Goal: Task Accomplishment & Management: Manage account settings

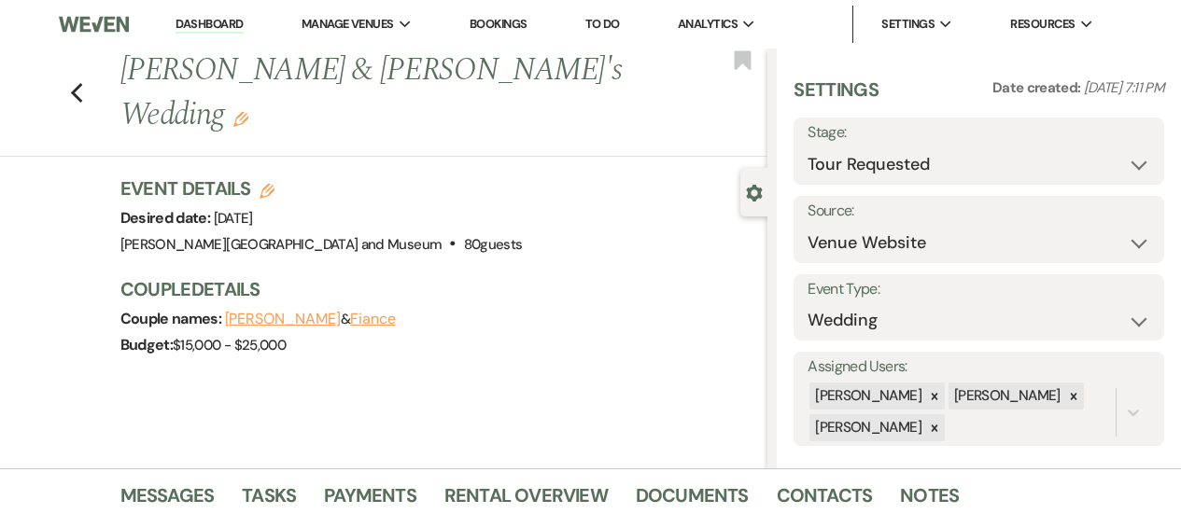
select select "2"
select select "5"
click at [228, 15] on li "Dashboard" at bounding box center [209, 24] width 86 height 37
click at [225, 16] on link "Dashboard" at bounding box center [208, 25] width 67 height 18
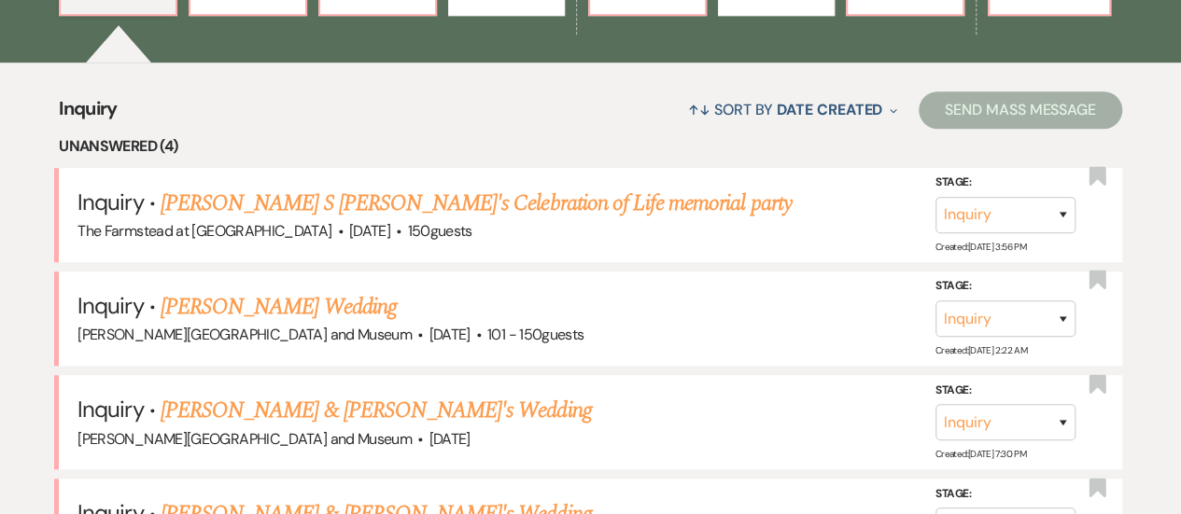
scroll to position [683, 0]
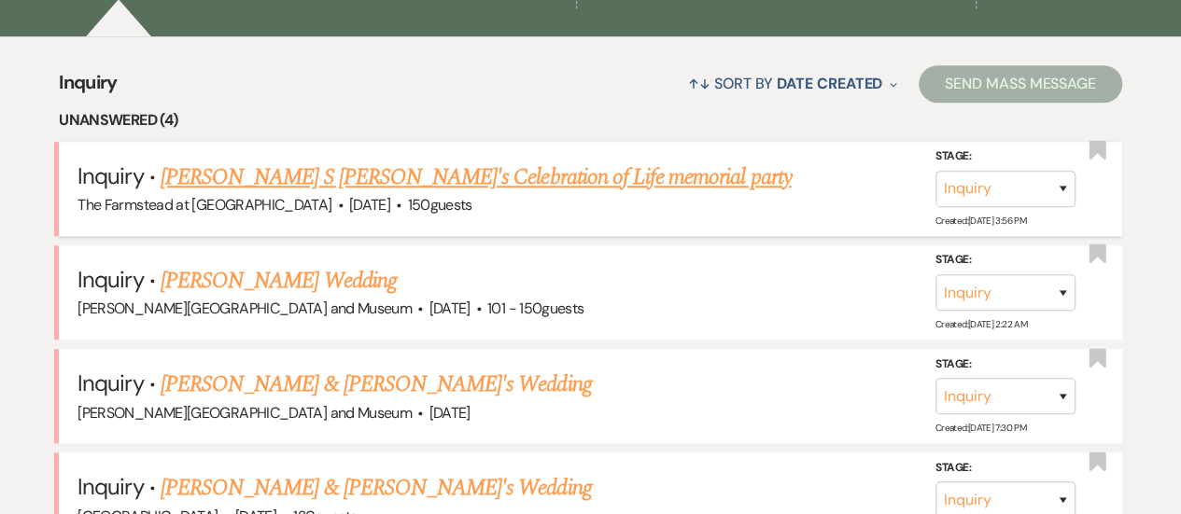
click at [344, 175] on link "Violette S Skye's Celebration of Life memorial party" at bounding box center [476, 178] width 631 height 34
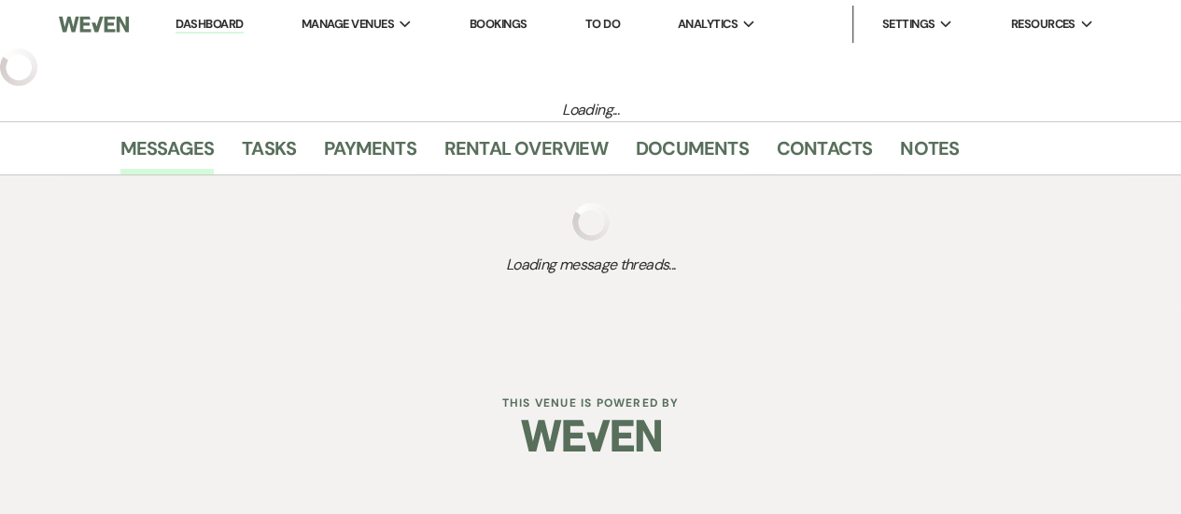
select select "5"
select select "13"
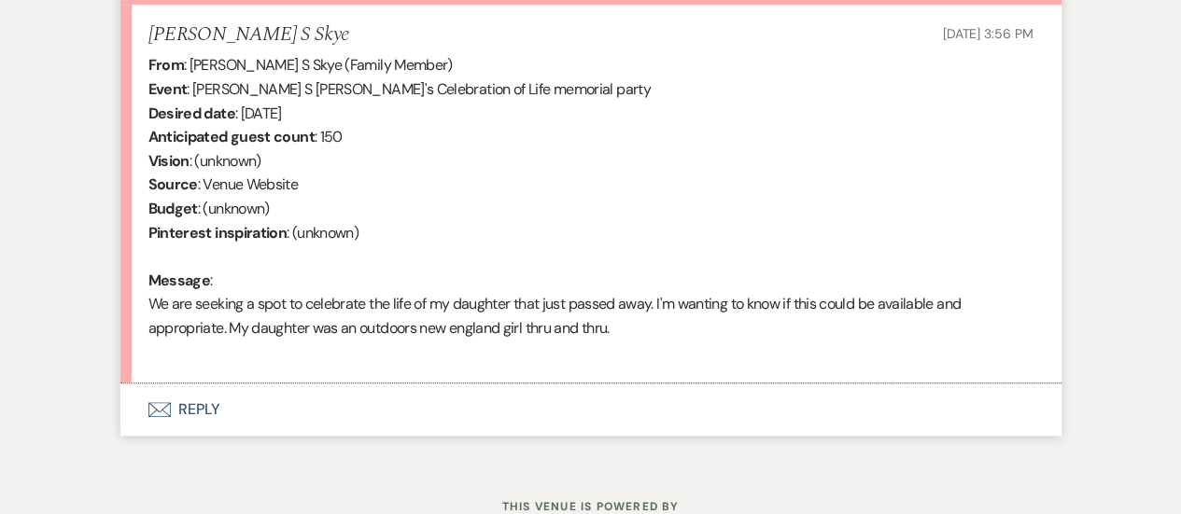
scroll to position [713, 0]
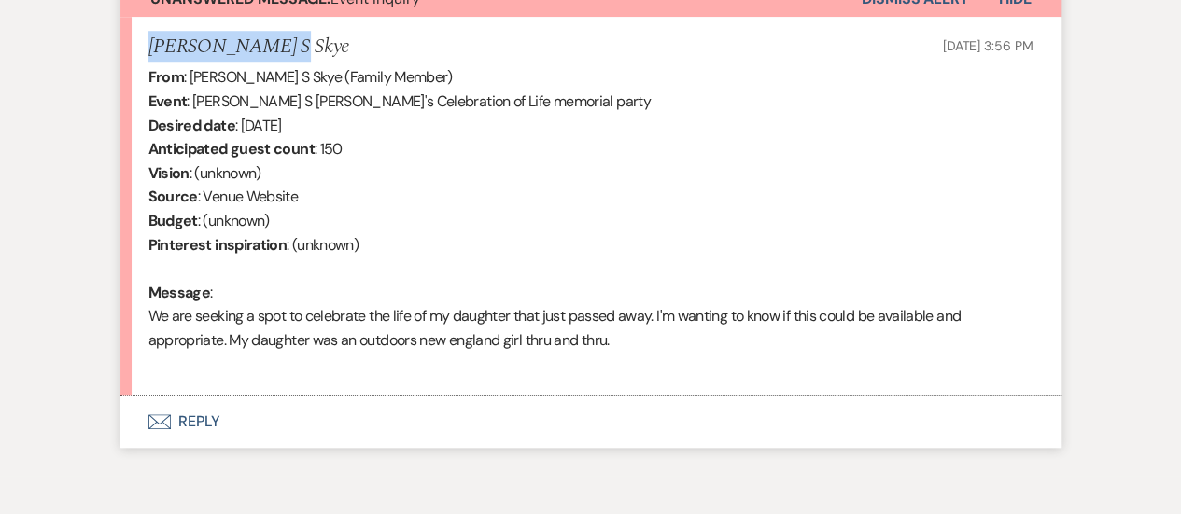
drag, startPoint x: 156, startPoint y: 46, endPoint x: 267, endPoint y: 49, distance: 111.1
click at [267, 49] on div "Violette S Skye Sep 11, 2025, 3:56 PM" at bounding box center [590, 46] width 885 height 23
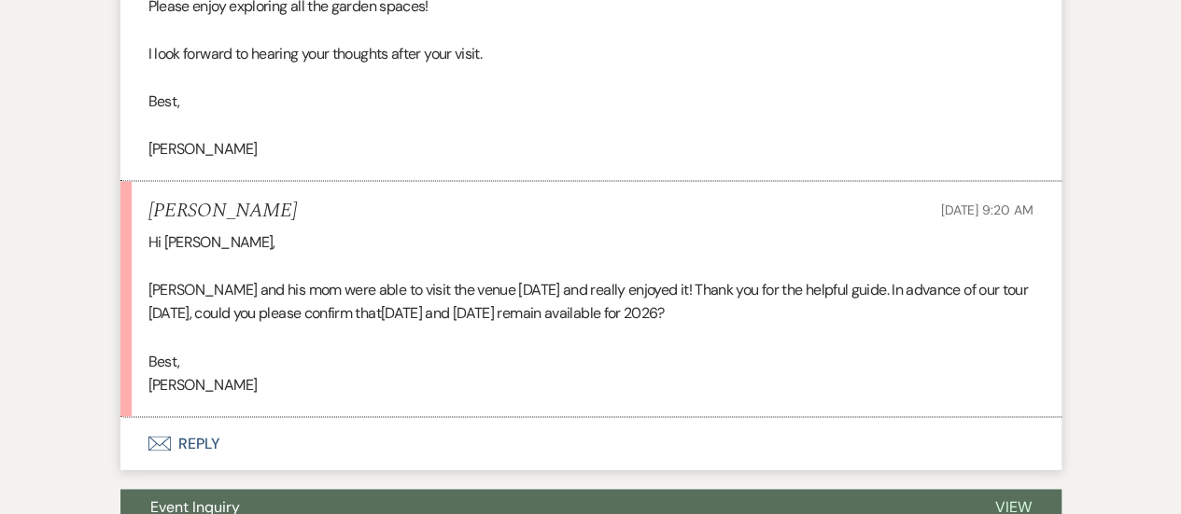
scroll to position [1354, 0]
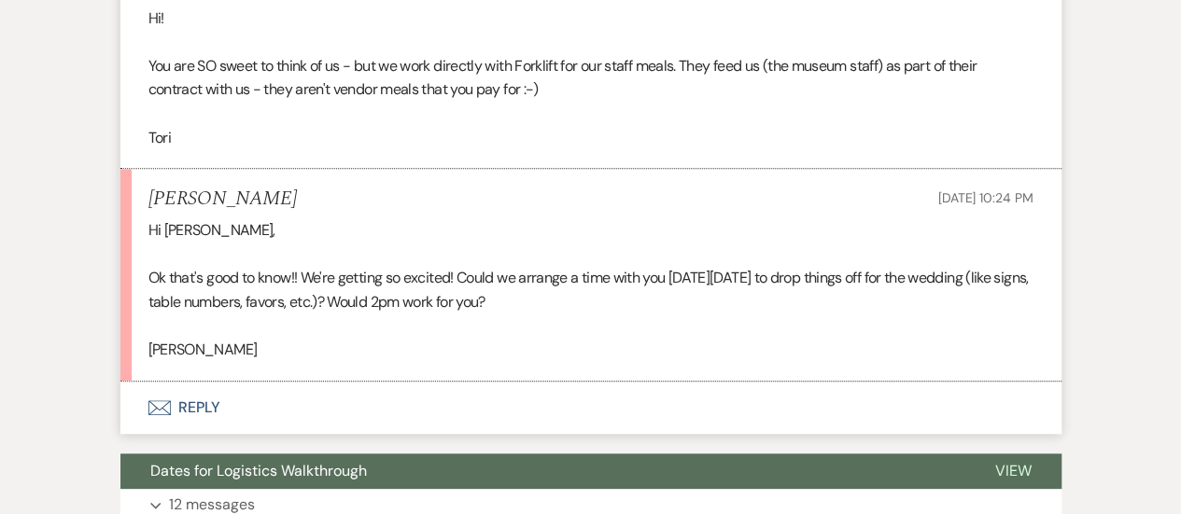
scroll to position [825, 0]
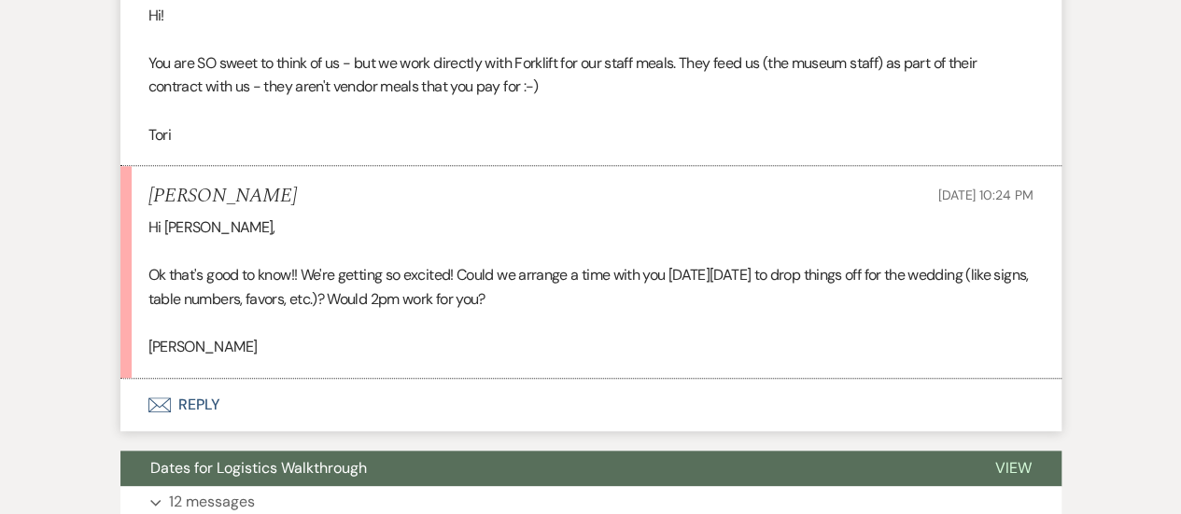
click at [543, 99] on p "You are SO sweet to think of us - but we work directly with Forklift for our st…" at bounding box center [590, 75] width 885 height 48
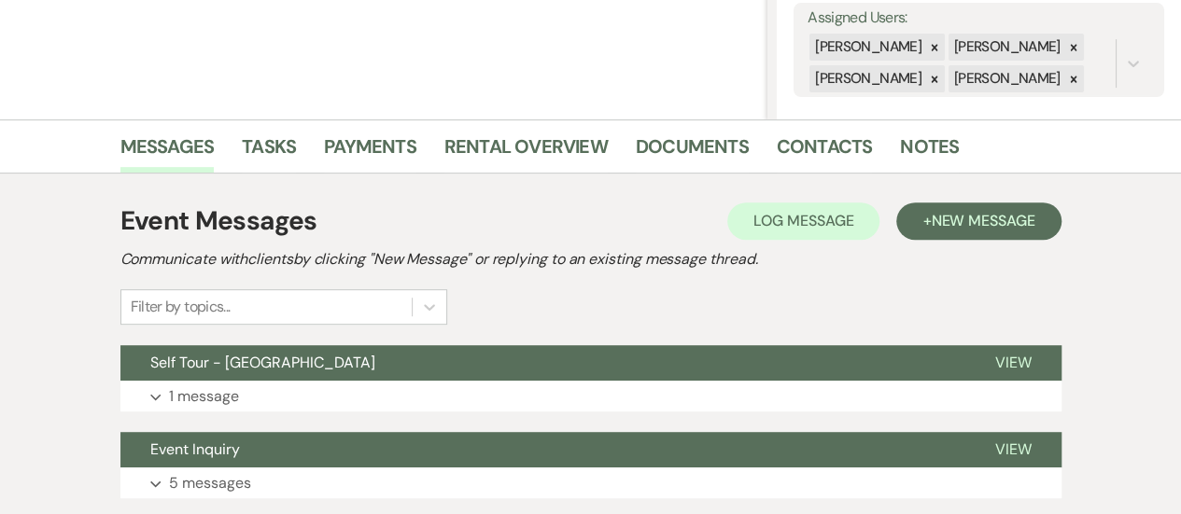
scroll to position [354, 0]
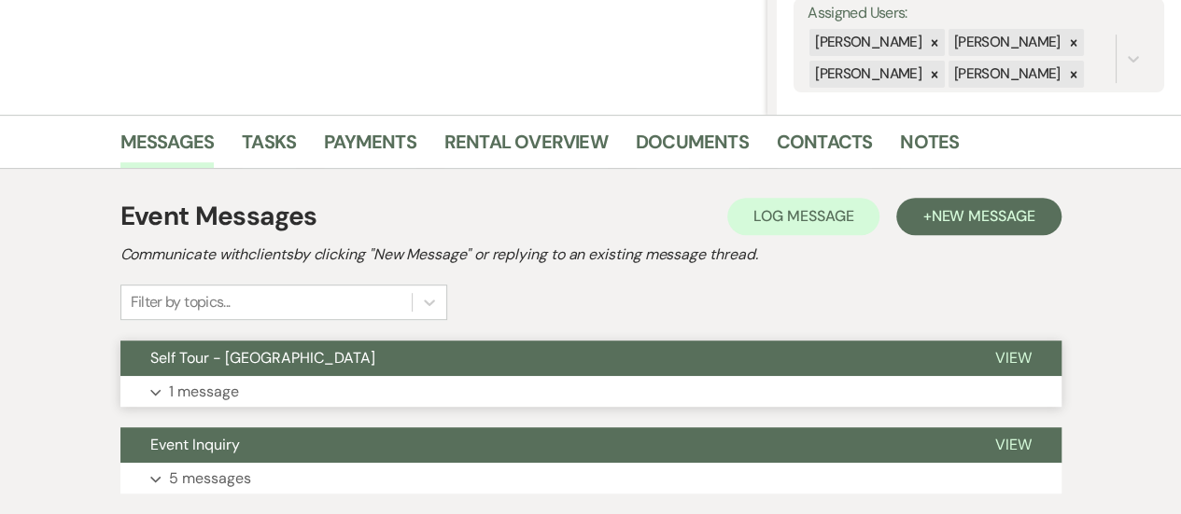
click at [756, 380] on button "Expand 1 message" at bounding box center [590, 392] width 941 height 32
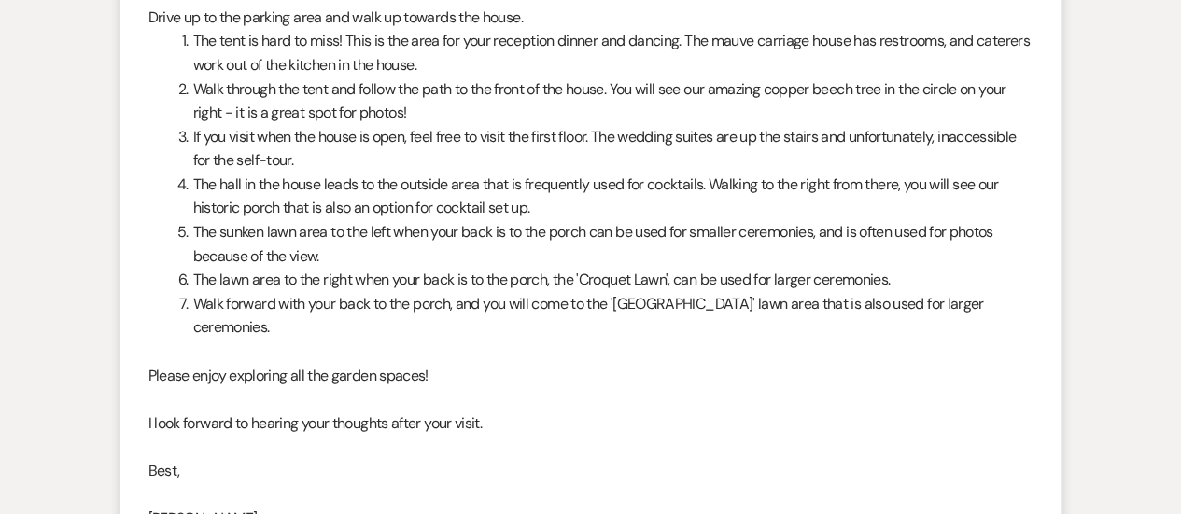
scroll to position [988, 0]
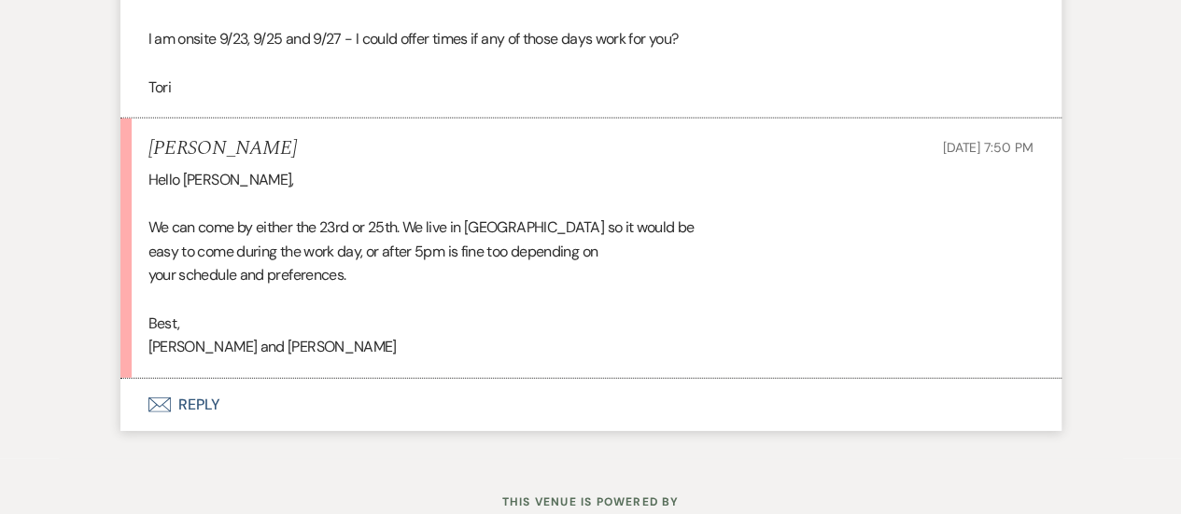
scroll to position [2548, 0]
click at [685, 238] on div "Hello Tori, We can come by either the 23rd or 25th. We live in Arlington so it …" at bounding box center [590, 263] width 885 height 191
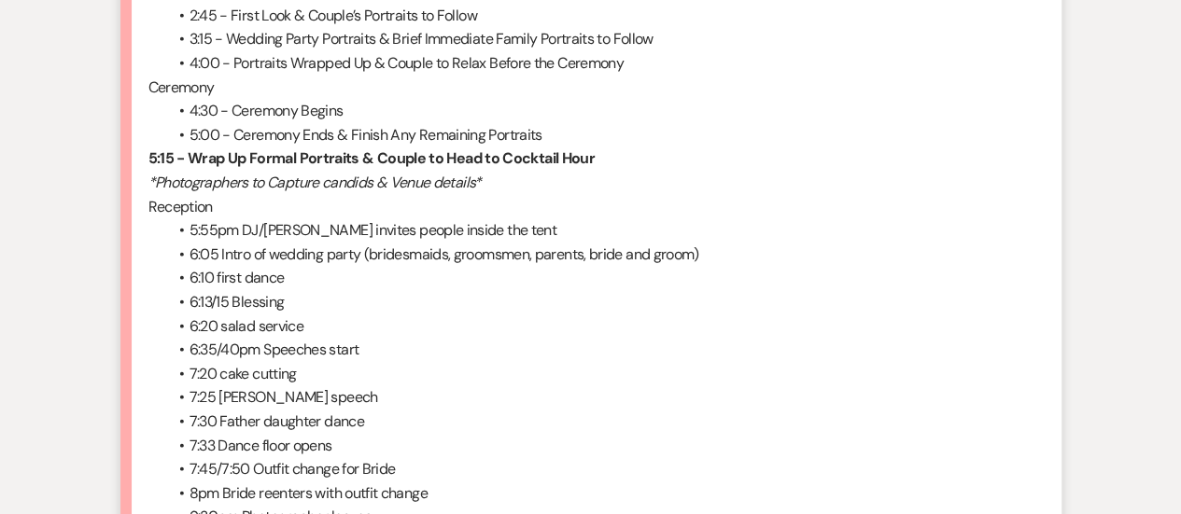
scroll to position [4009, 0]
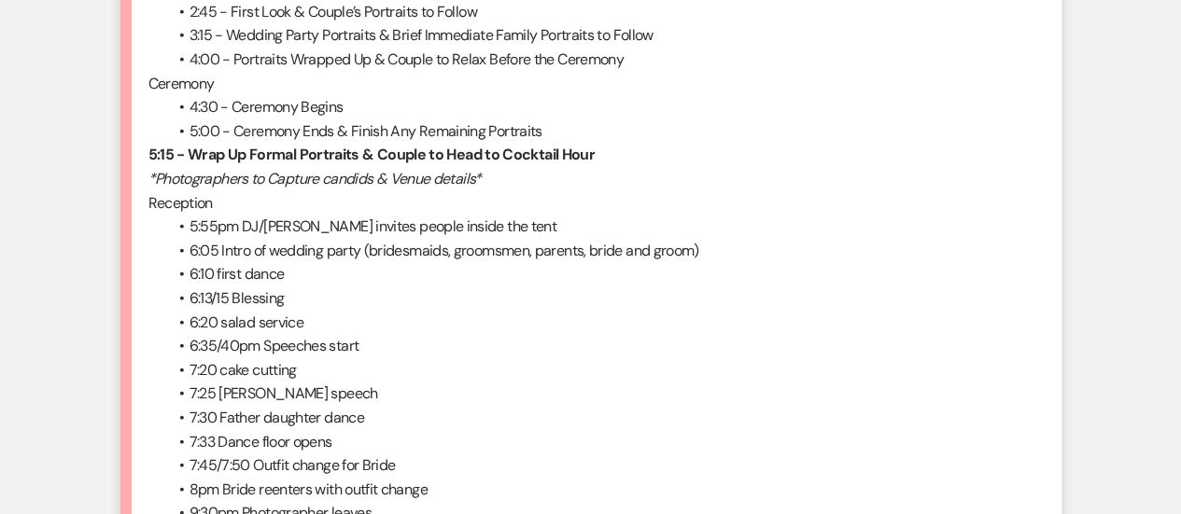
click at [289, 298] on li "6:13/15 Blessing" at bounding box center [600, 299] width 866 height 24
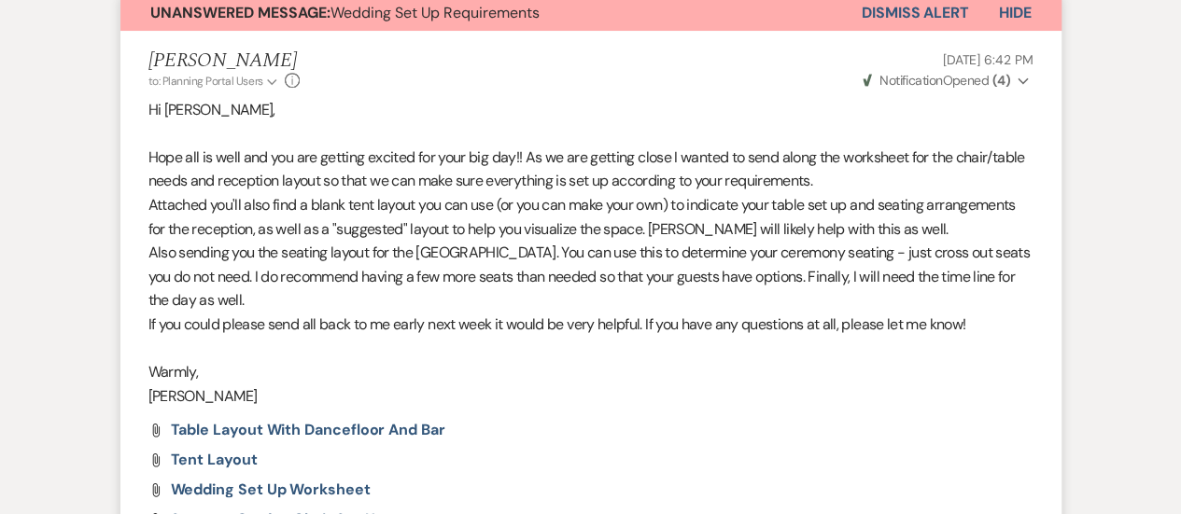
scroll to position [0, 0]
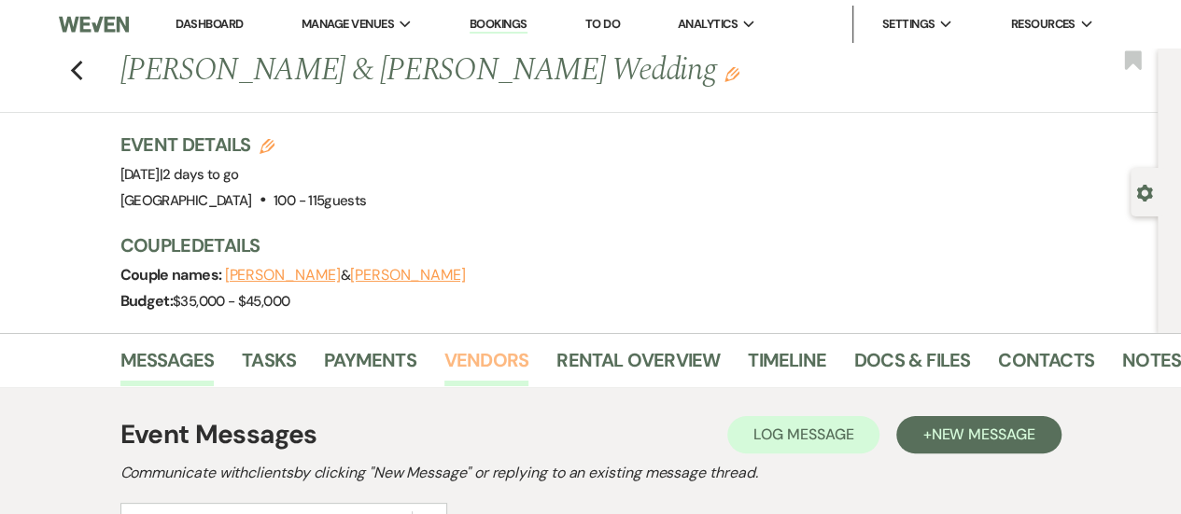
click at [483, 351] on link "Vendors" at bounding box center [486, 365] width 84 height 41
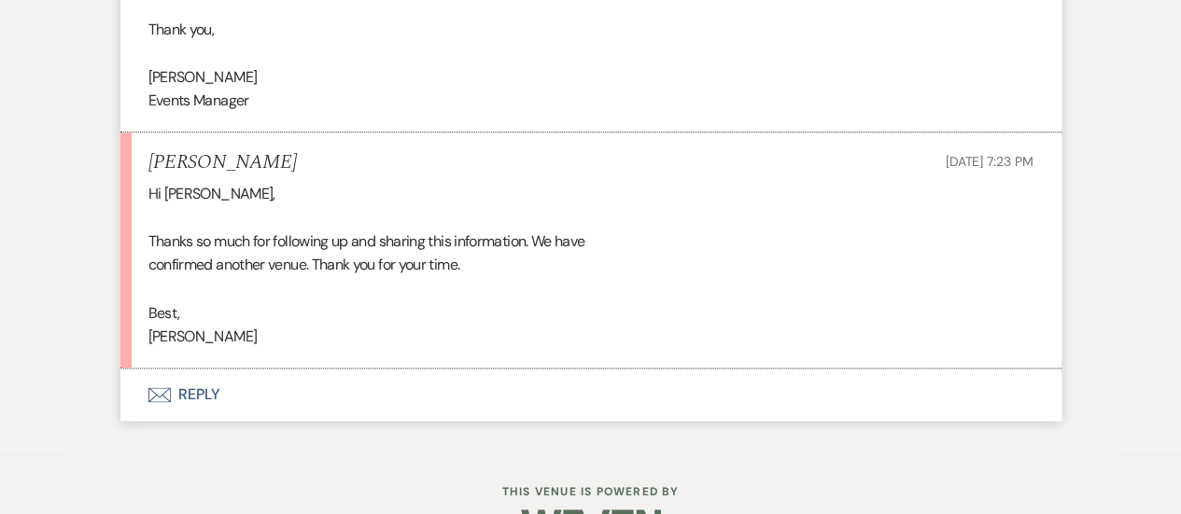
click at [545, 113] on p "Events Manager" at bounding box center [590, 101] width 885 height 24
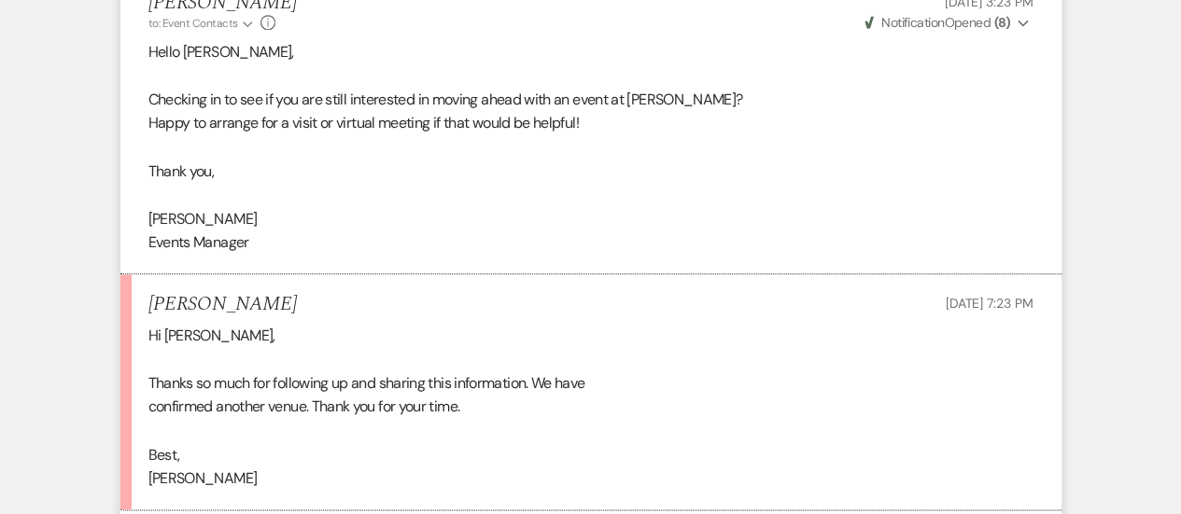
scroll to position [4592, 0]
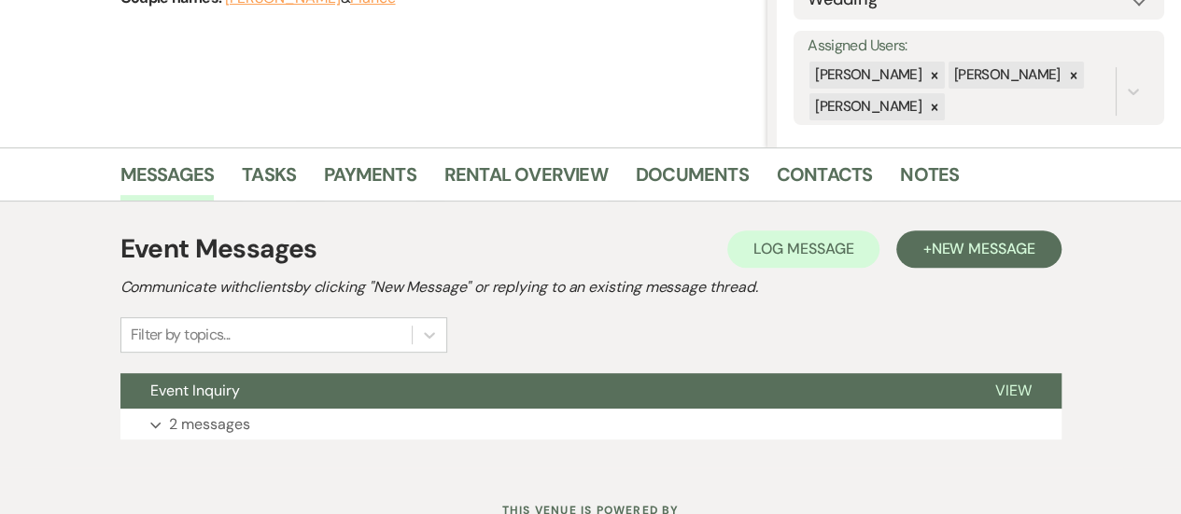
scroll to position [324, 0]
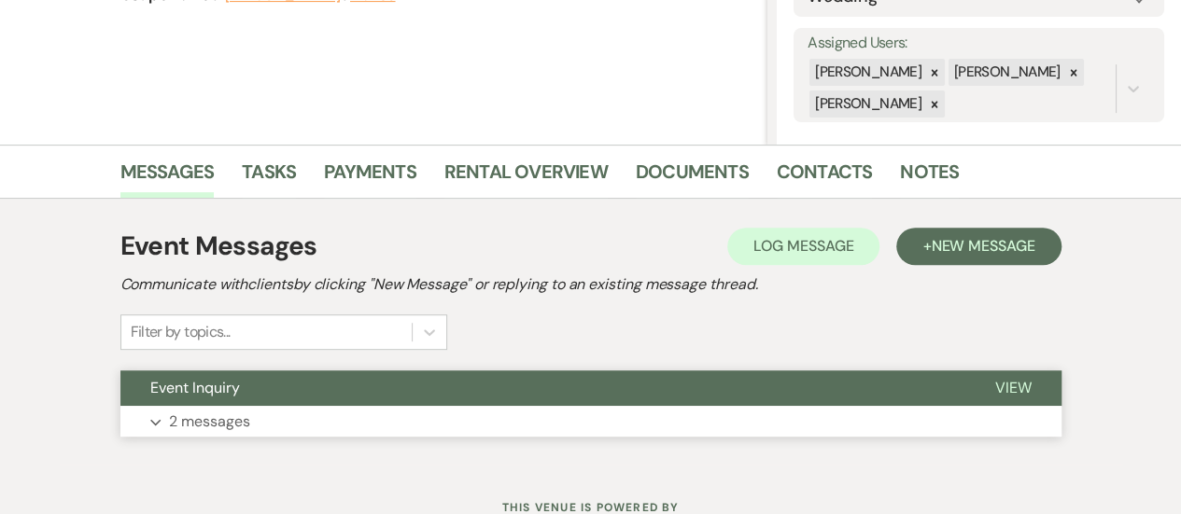
click at [658, 406] on button "Expand 2 messages" at bounding box center [590, 422] width 941 height 32
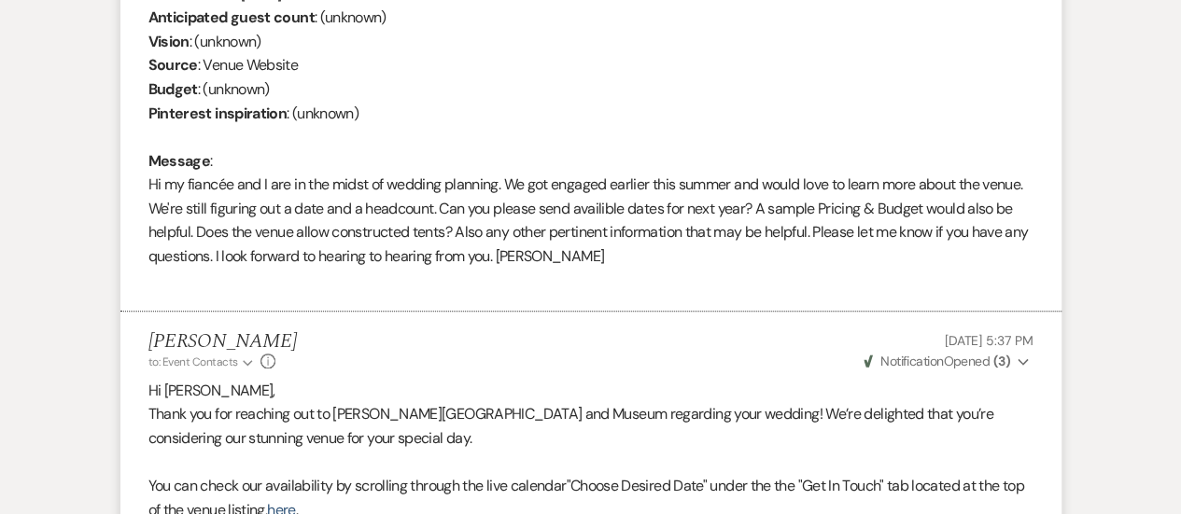
scroll to position [47, 0]
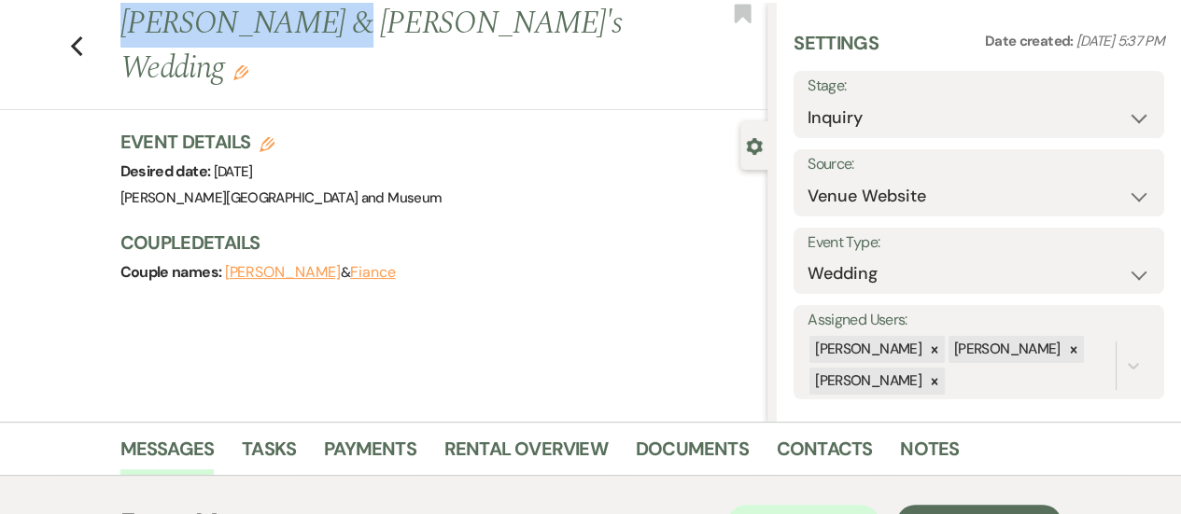
drag, startPoint x: 127, startPoint y: 28, endPoint x: 301, endPoint y: 34, distance: 173.7
click at [301, 34] on h1 "[PERSON_NAME] & [PERSON_NAME]'s Wedding Edit" at bounding box center [375, 46] width 511 height 89
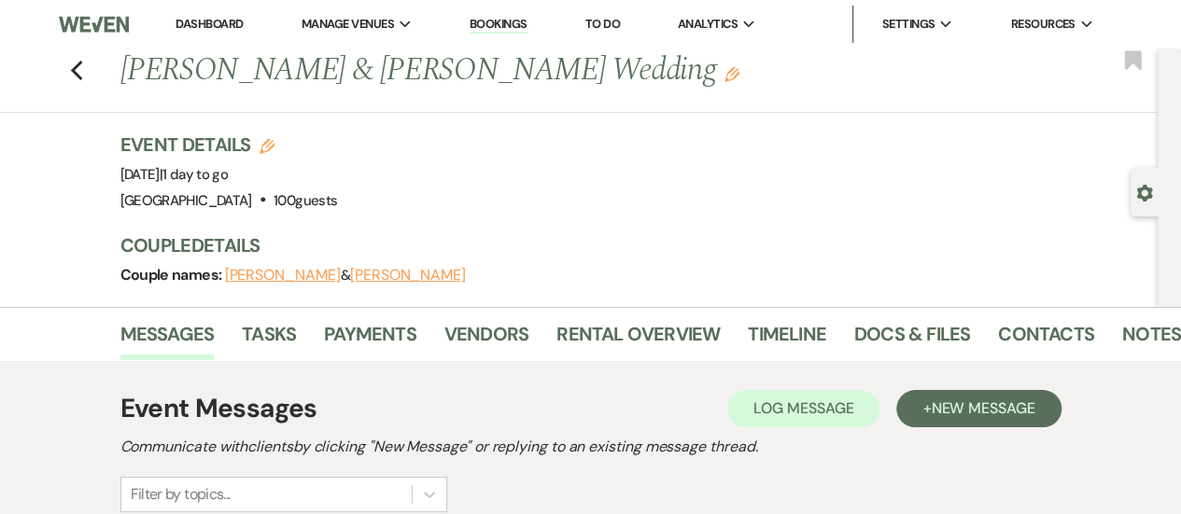
click at [575, 124] on div "Previous Samantha Lane & Jamison Bundy's Wedding Edit Bookmark Gear Settings Ev…" at bounding box center [578, 178] width 1157 height 259
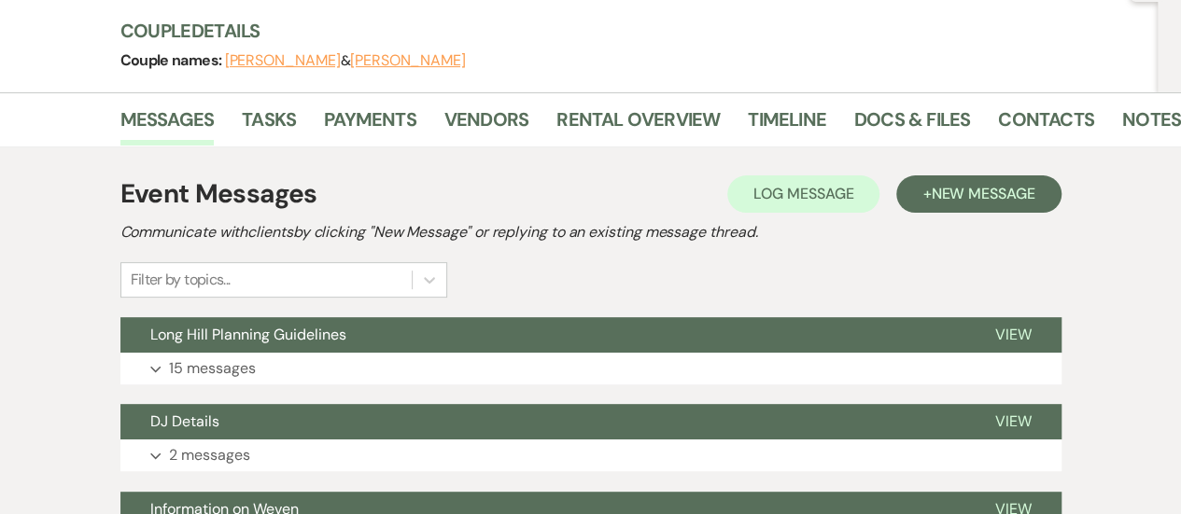
scroll to position [224, 0]
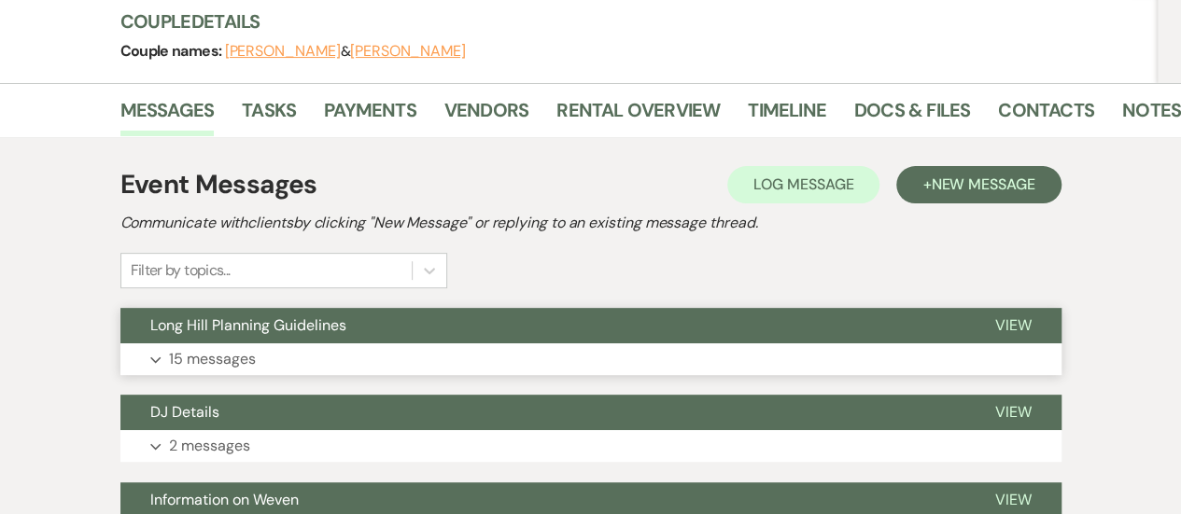
click at [508, 347] on button "Expand 15 messages" at bounding box center [590, 359] width 941 height 32
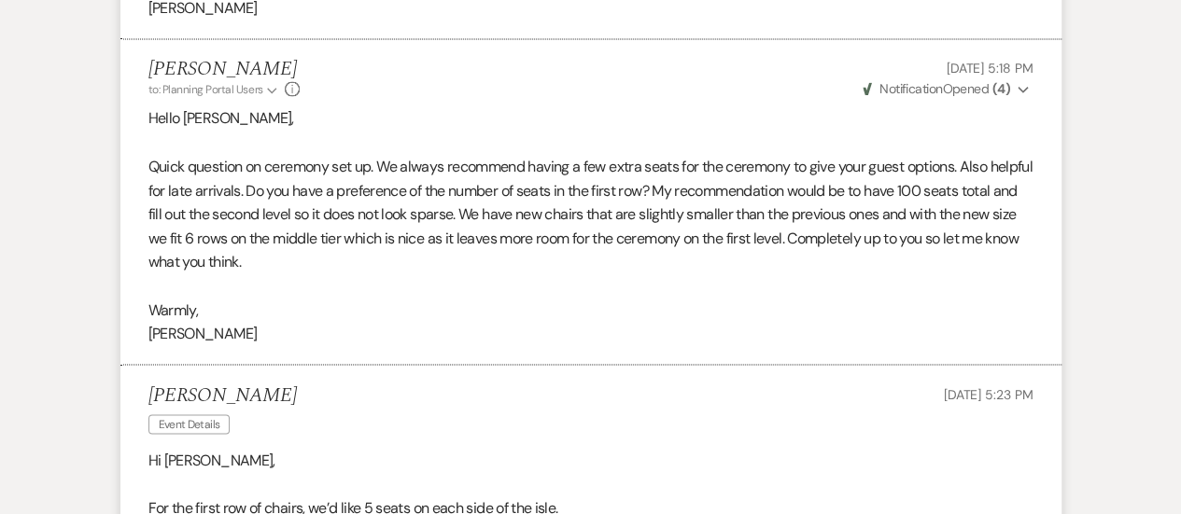
scroll to position [5157, 0]
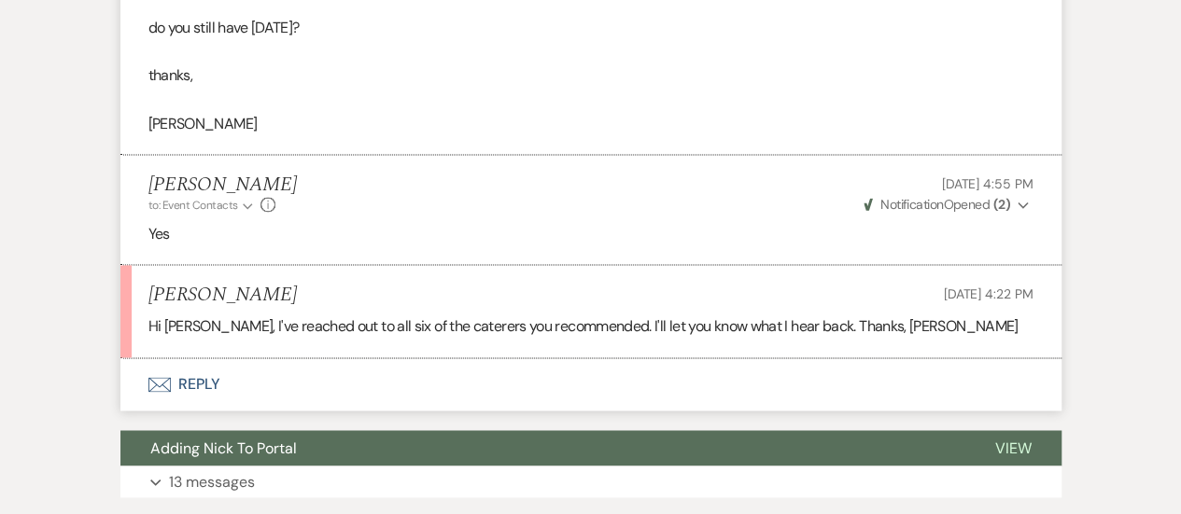
scroll to position [4876, 0]
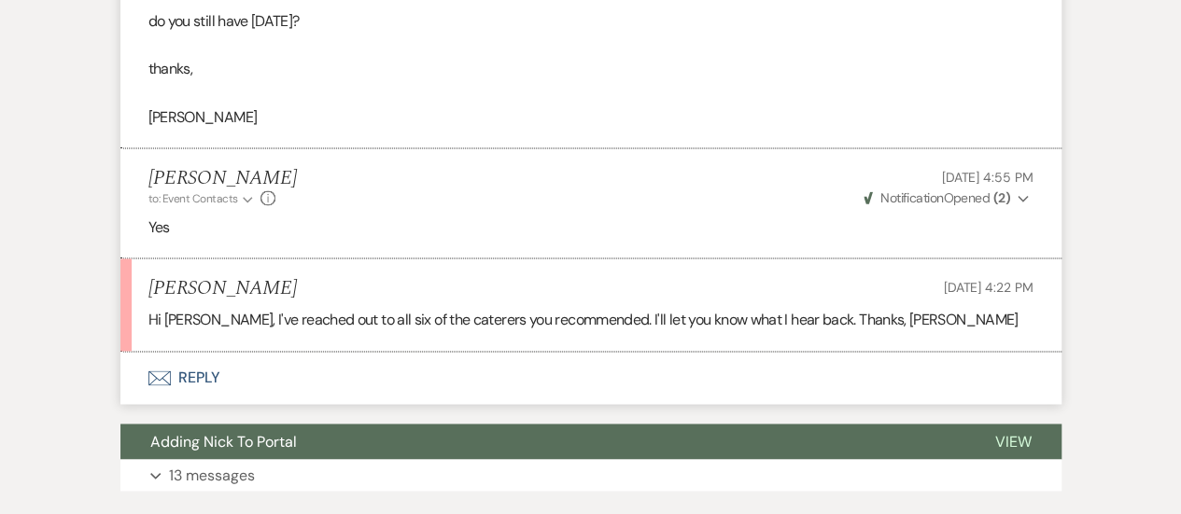
click at [484, 81] on p at bounding box center [590, 93] width 885 height 24
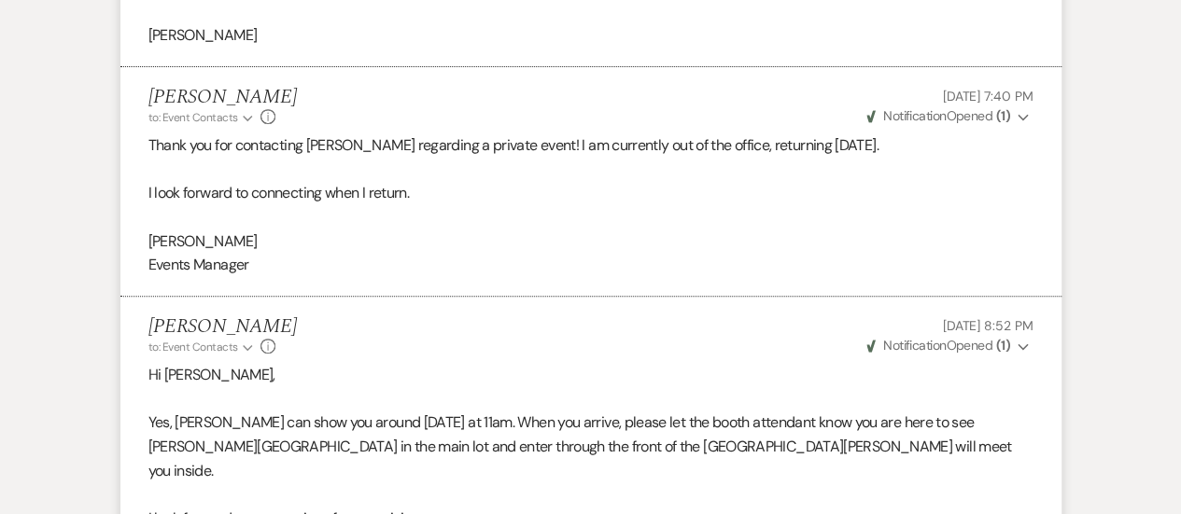
scroll to position [3831, 0]
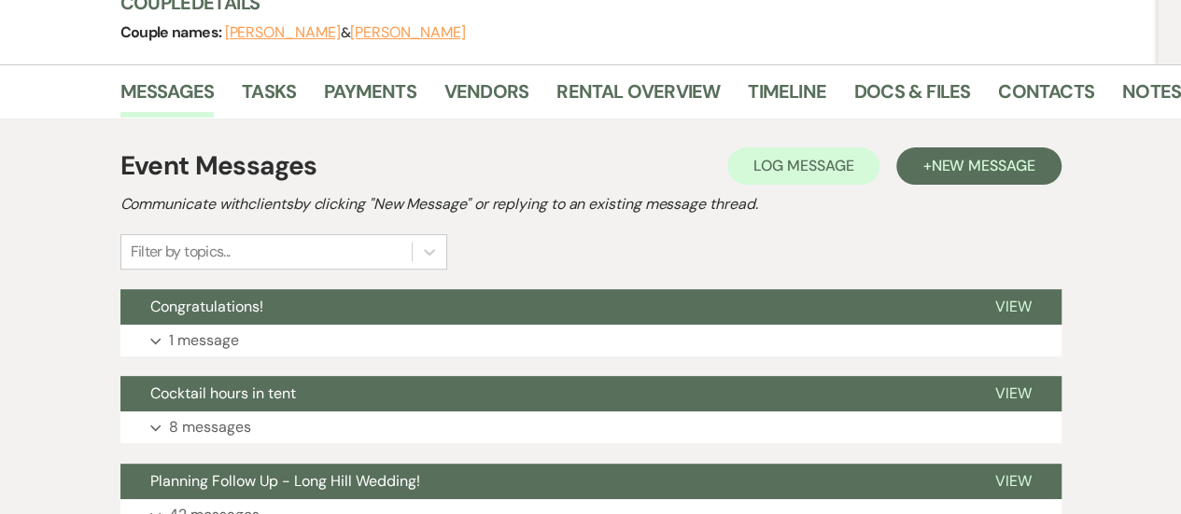
scroll to position [246, 0]
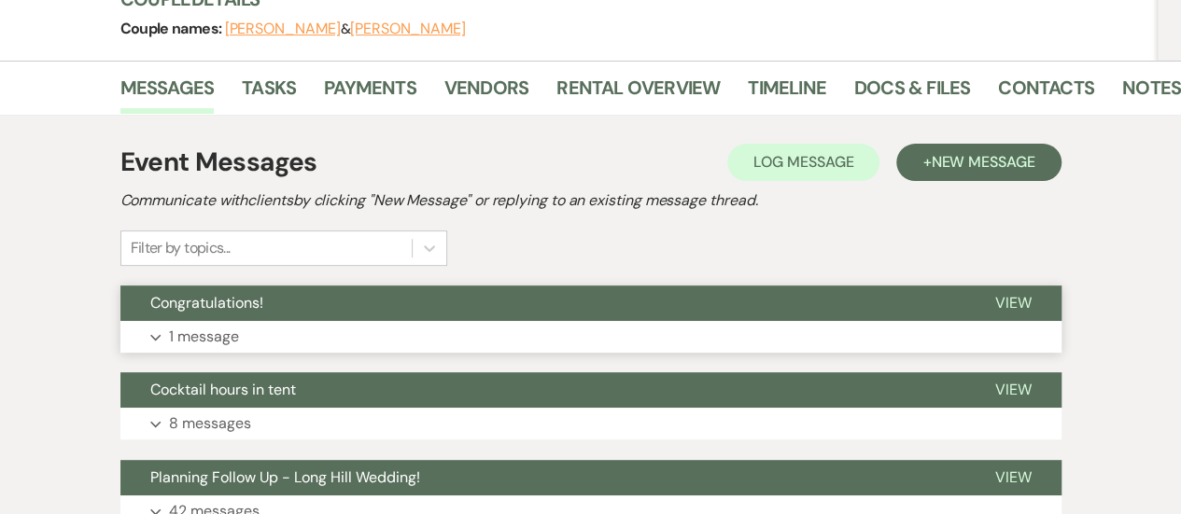
click at [645, 333] on button "Expand 1 message" at bounding box center [590, 337] width 941 height 32
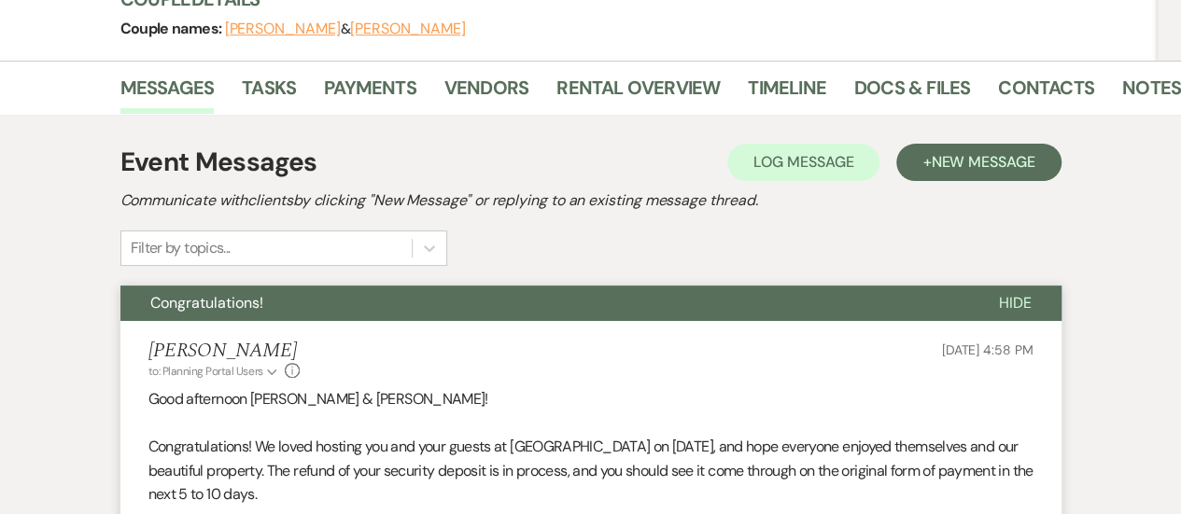
click at [598, 399] on p "Good afternoon Maddie & Claudia!" at bounding box center [590, 399] width 885 height 24
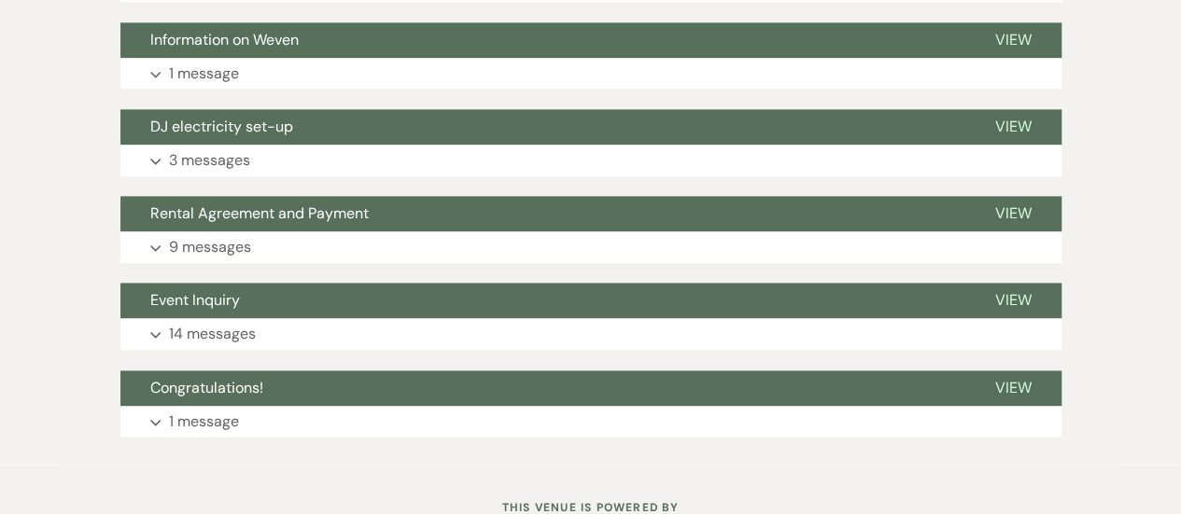
scroll to position [1217, 0]
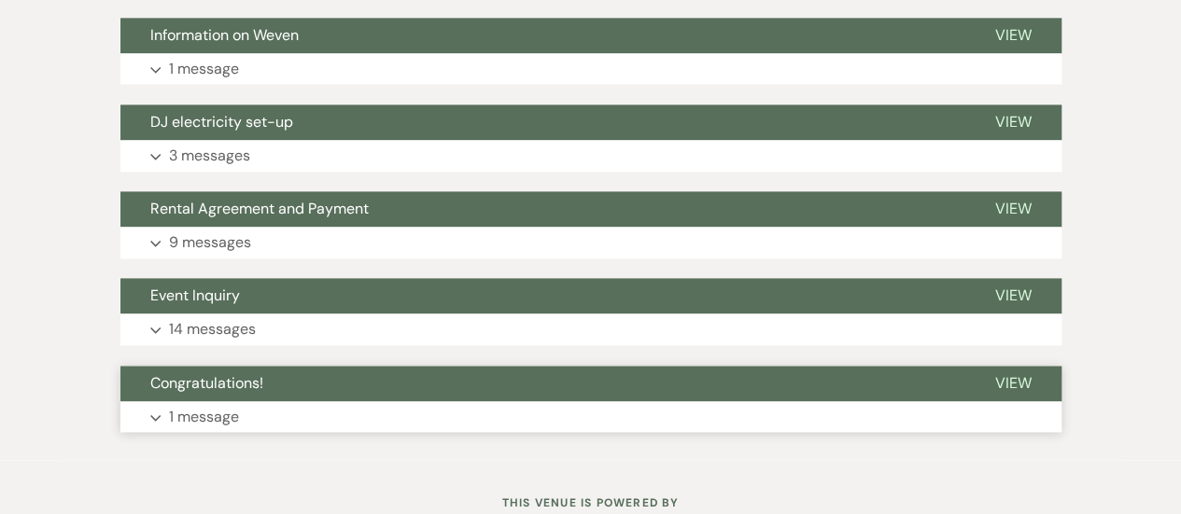
click at [573, 406] on button "Expand 1 message" at bounding box center [590, 417] width 941 height 32
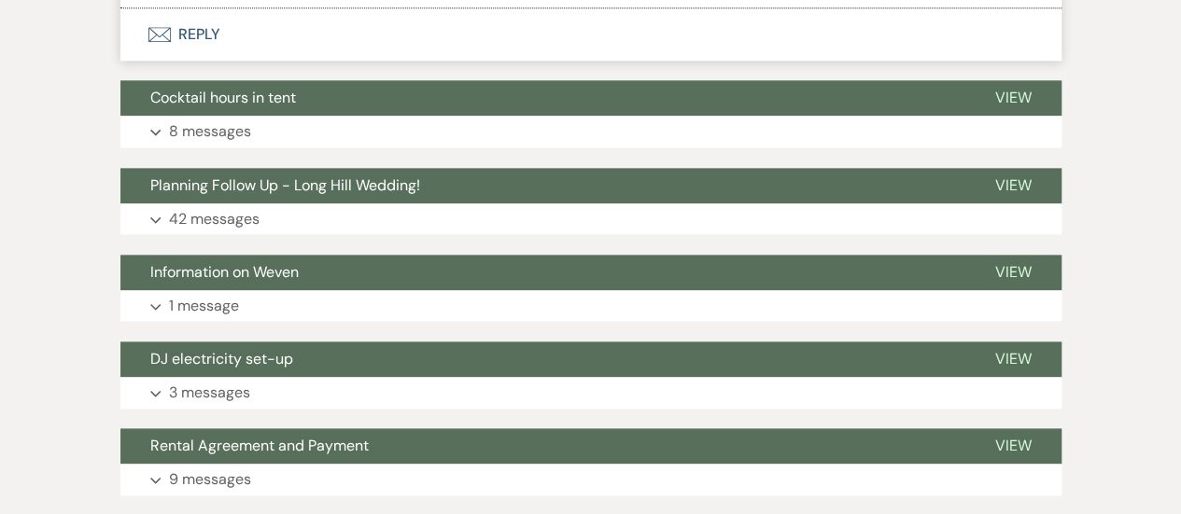
scroll to position [943, 0]
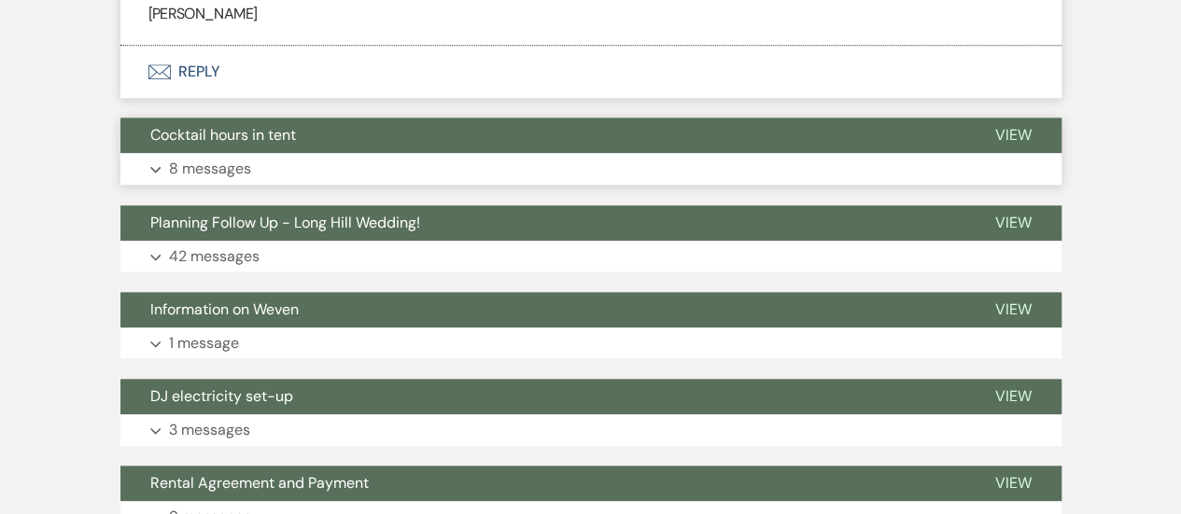
click at [399, 154] on button "Expand 8 messages" at bounding box center [590, 169] width 941 height 32
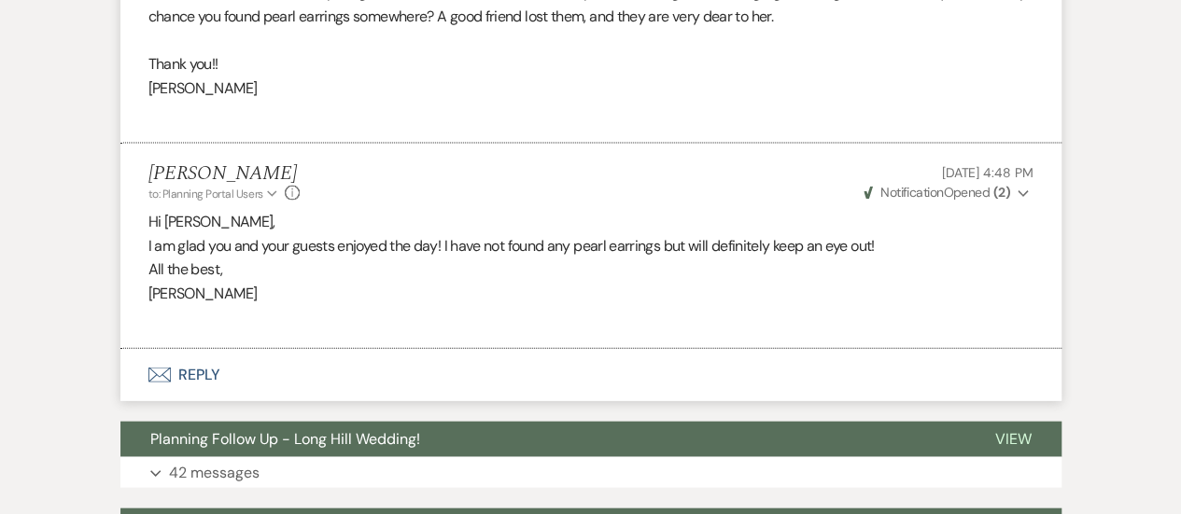
scroll to position [1855, 0]
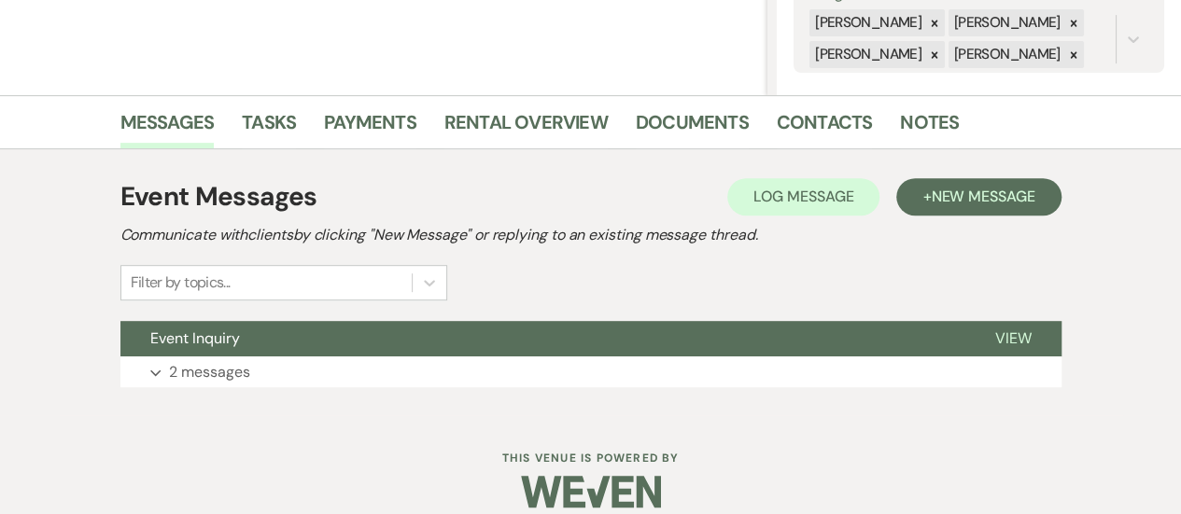
scroll to position [394, 0]
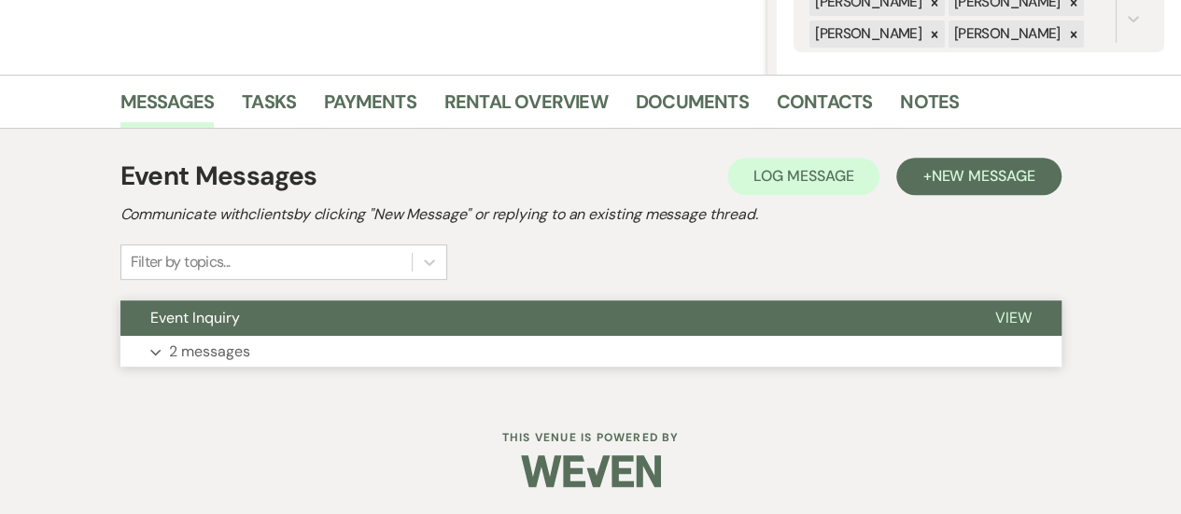
click at [300, 343] on button "Expand 2 messages" at bounding box center [590, 352] width 941 height 32
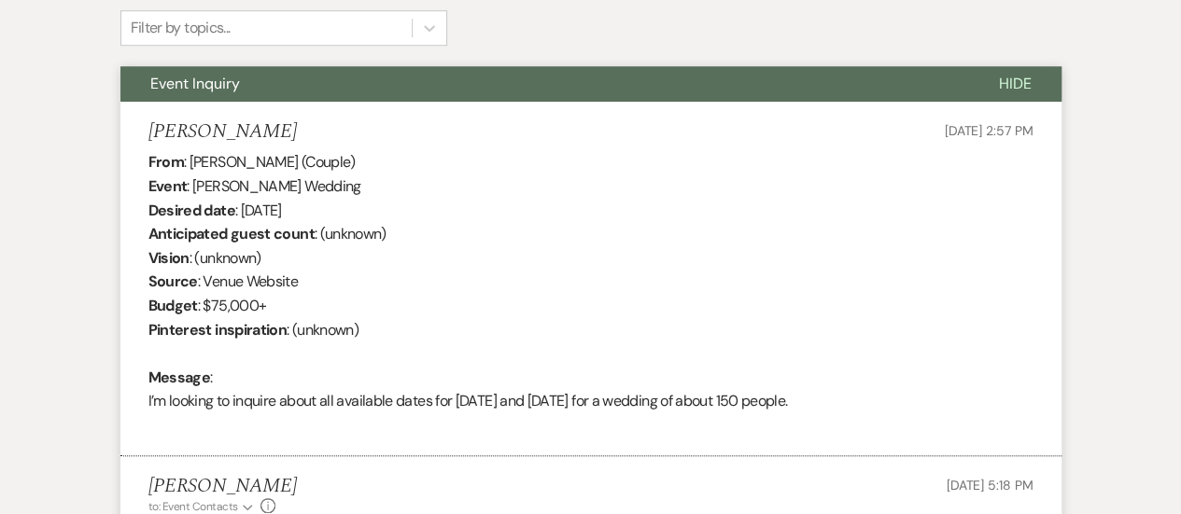
scroll to position [649, 0]
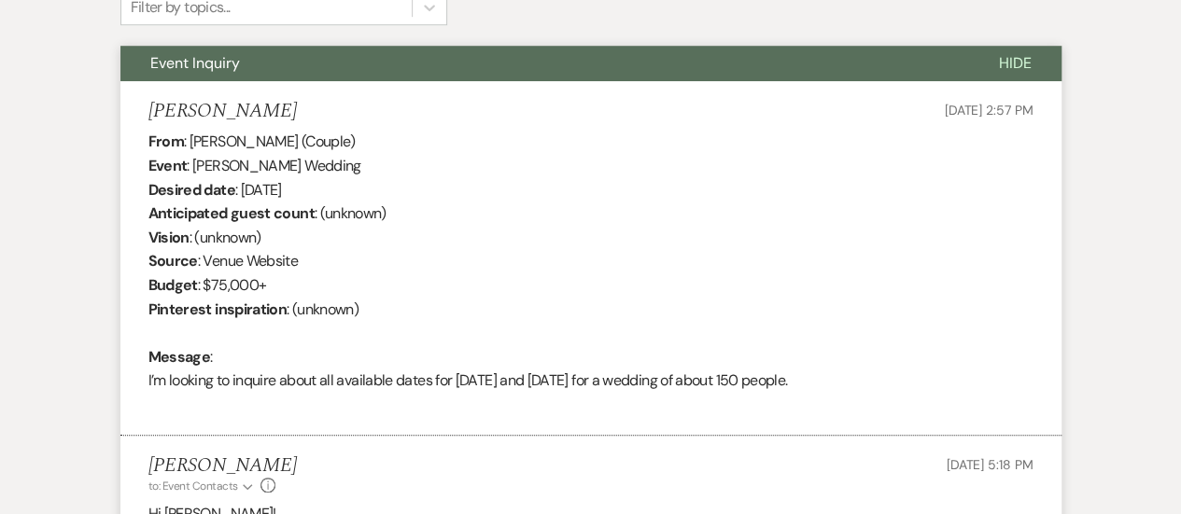
click at [355, 374] on div "From : Kelly Geiger (Couple) Event : Kelly Geiger's Wedding Desired date : Augu…" at bounding box center [590, 273] width 885 height 287
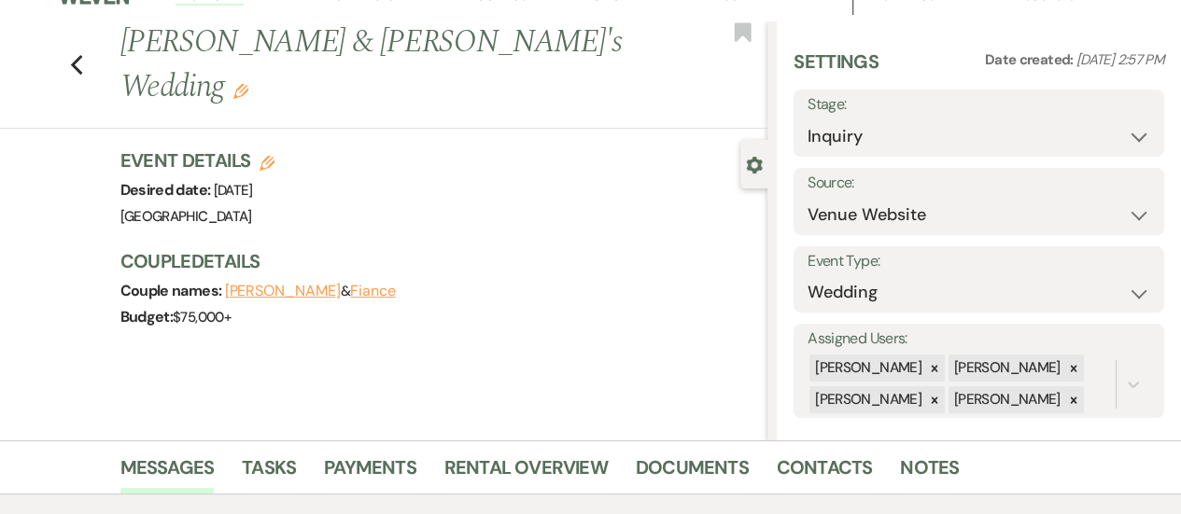
scroll to position [0, 0]
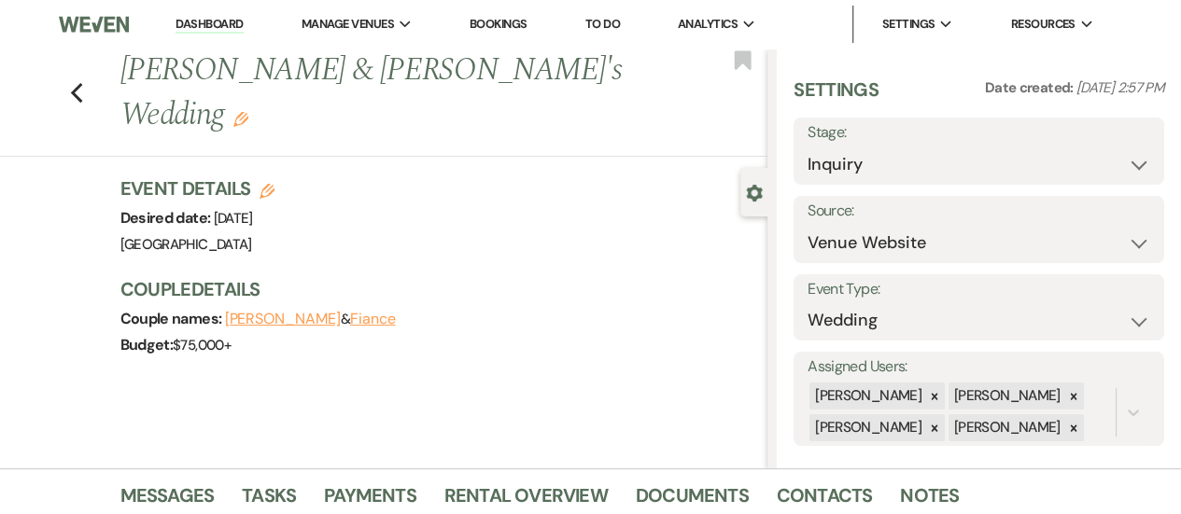
click at [209, 21] on link "Dashboard" at bounding box center [208, 25] width 67 height 18
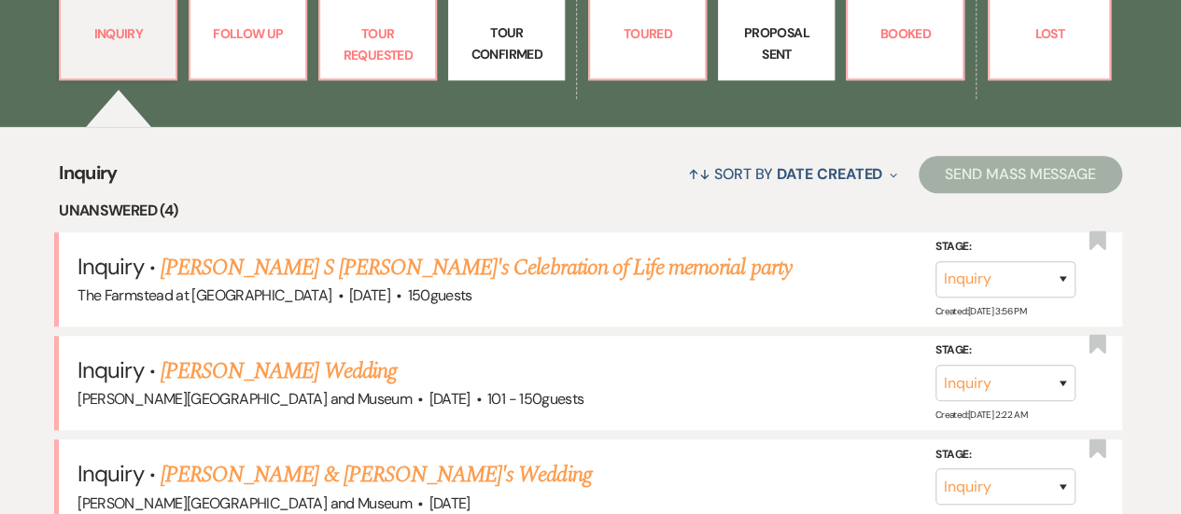
scroll to position [619, 0]
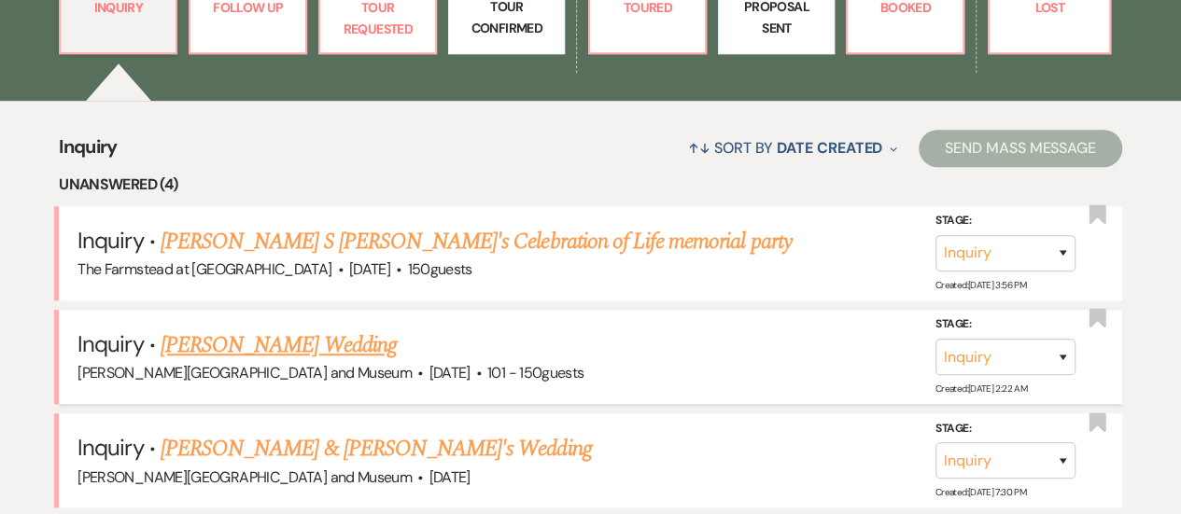
click at [251, 339] on link "Kelly Geiger's Wedding" at bounding box center [279, 346] width 236 height 34
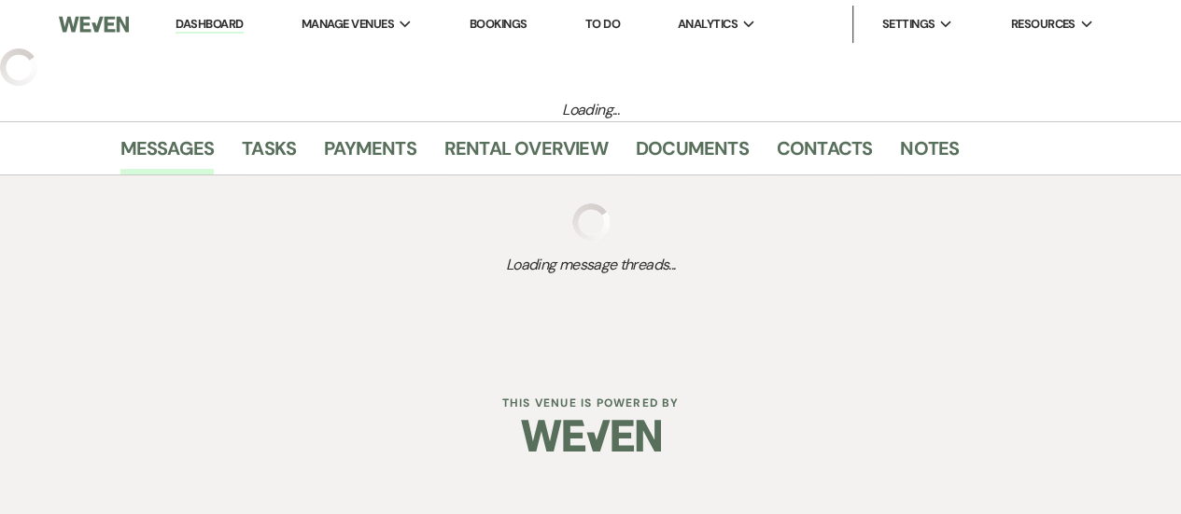
select select "2"
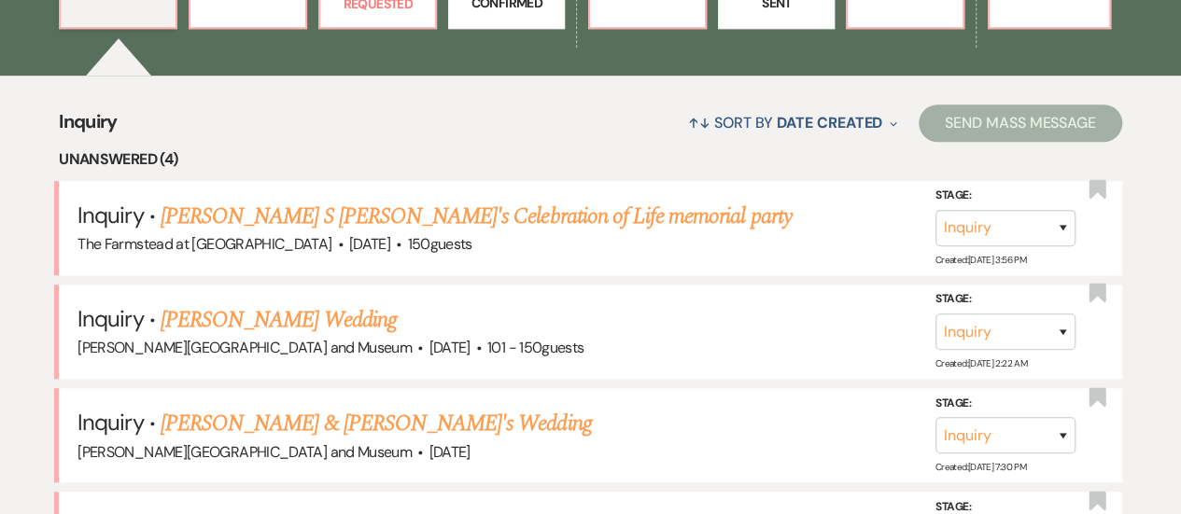
scroll to position [709, 0]
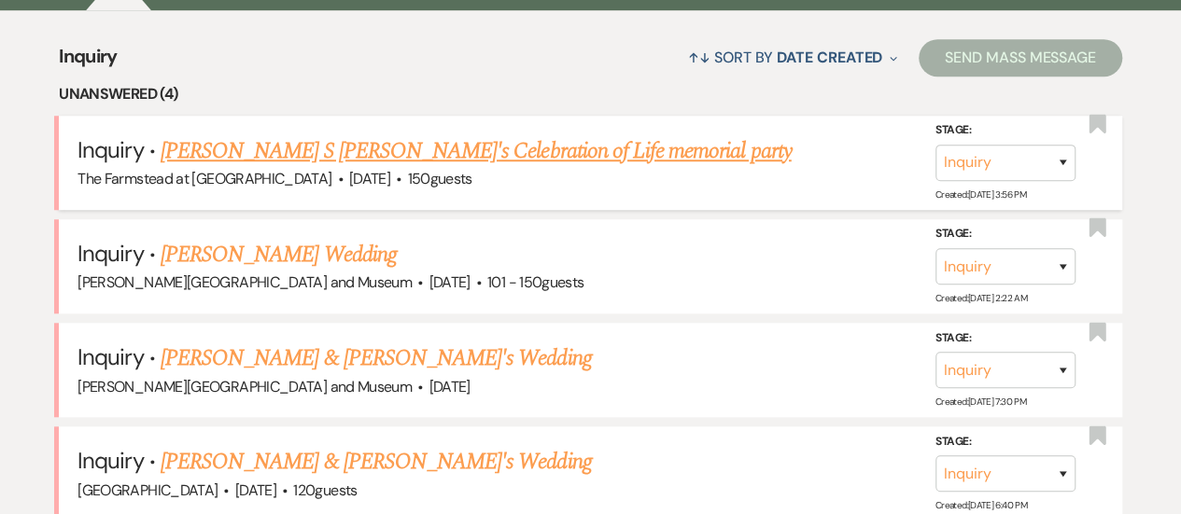
click at [312, 148] on link "Violette S Skye's Celebration of Life memorial party" at bounding box center [476, 151] width 631 height 34
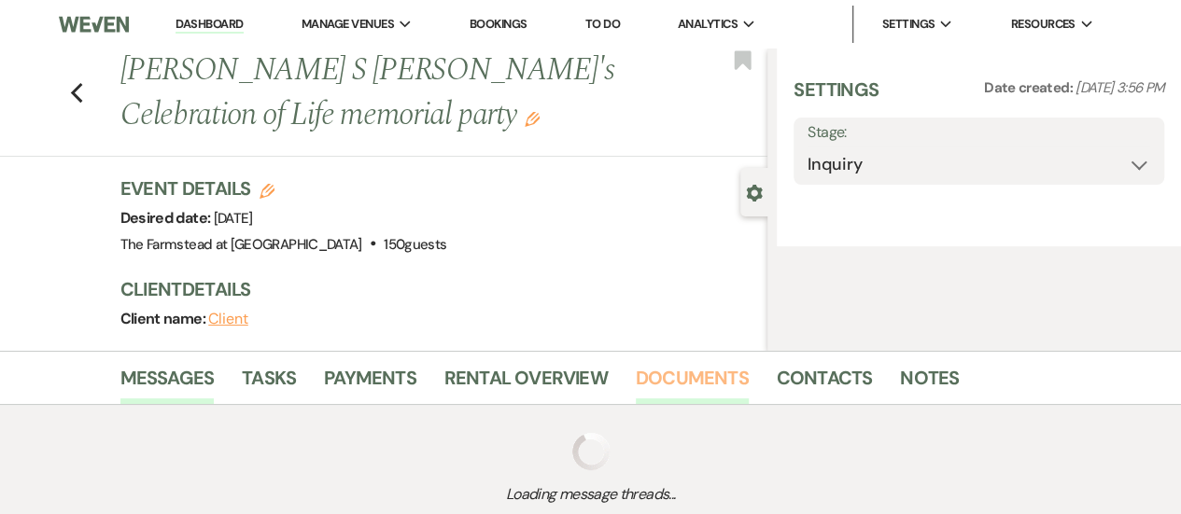
select select "13"
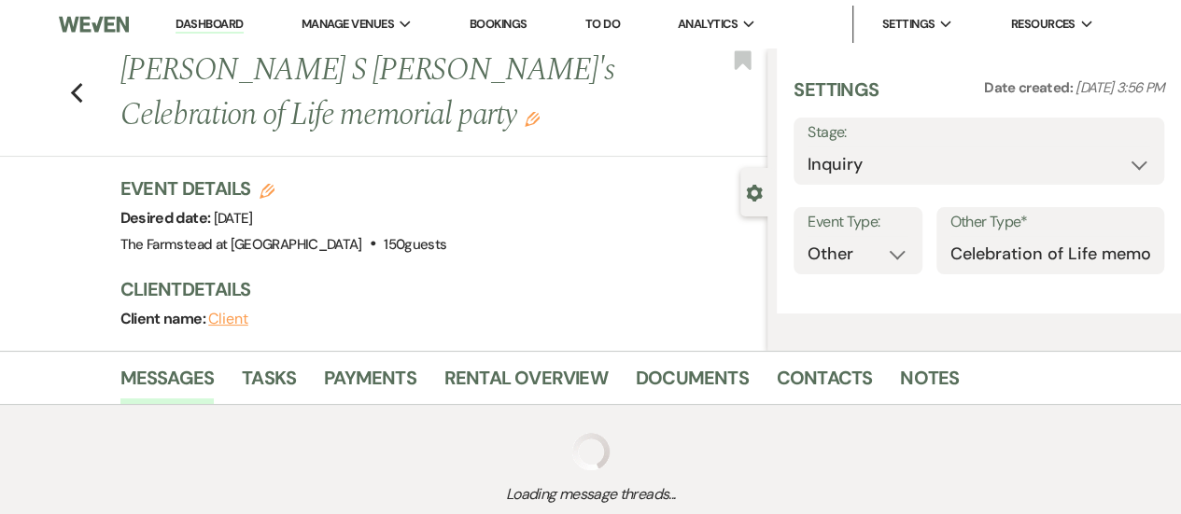
select select "5"
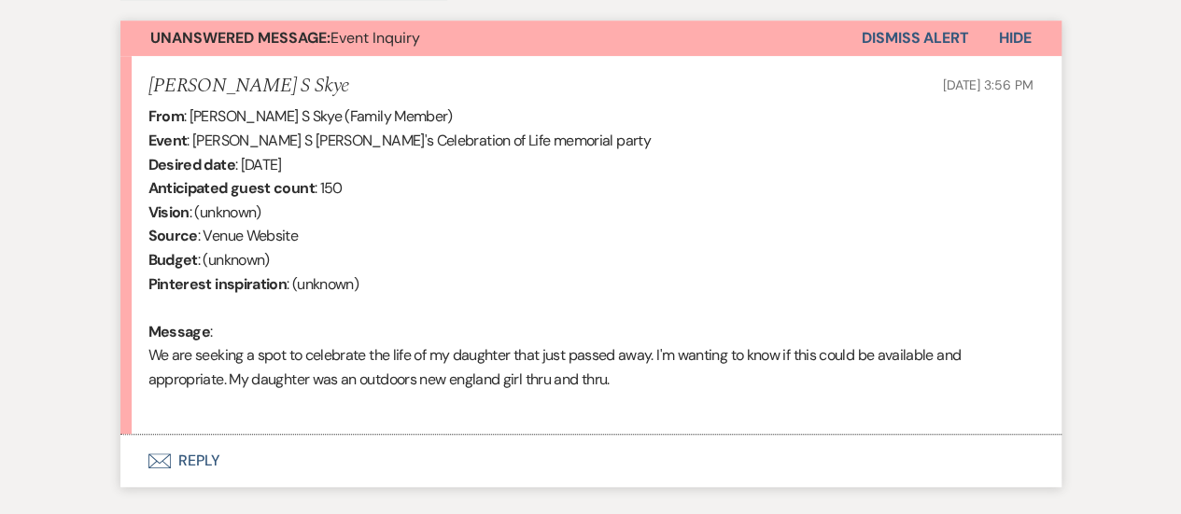
scroll to position [698, 0]
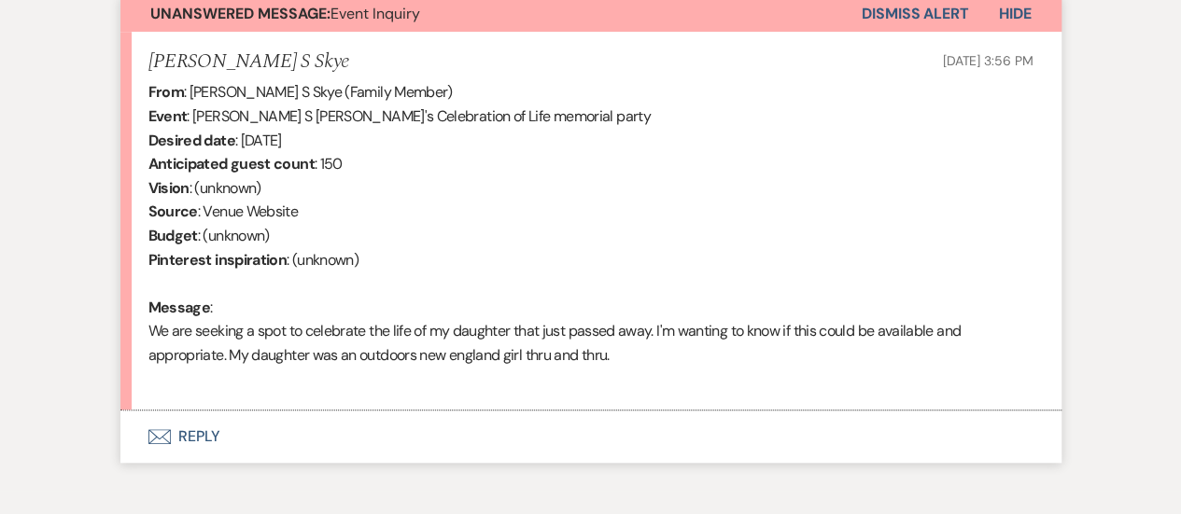
click at [360, 441] on button "Envelope Reply" at bounding box center [590, 437] width 941 height 52
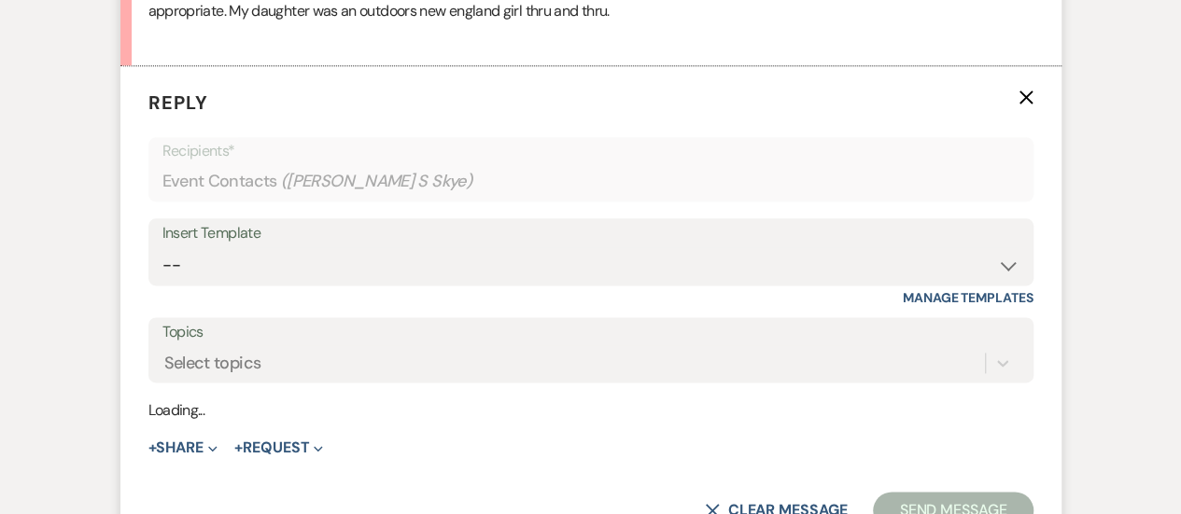
scroll to position [1043, 0]
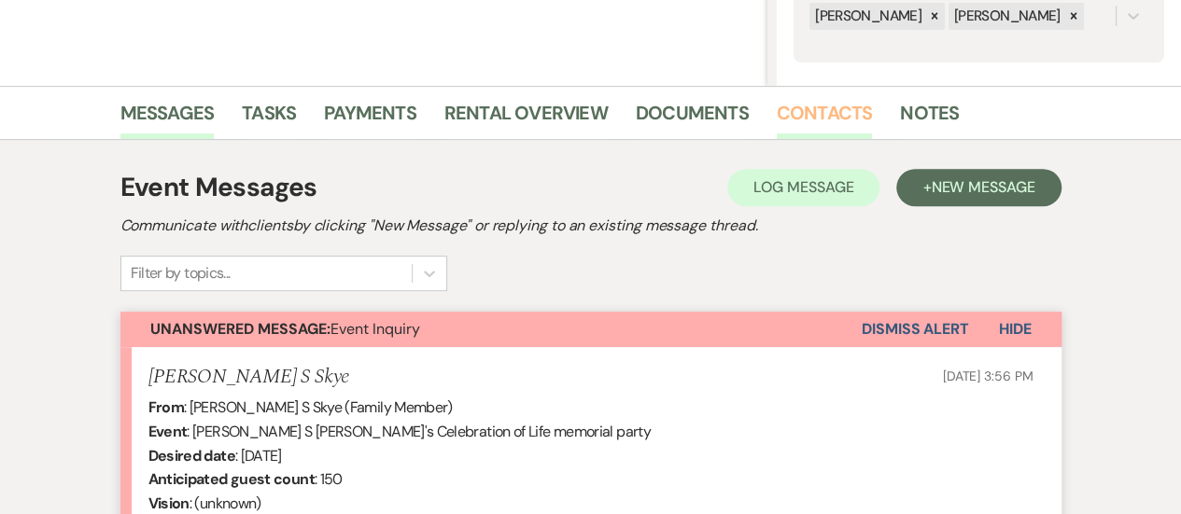
click at [836, 111] on link "Contacts" at bounding box center [824, 118] width 96 height 41
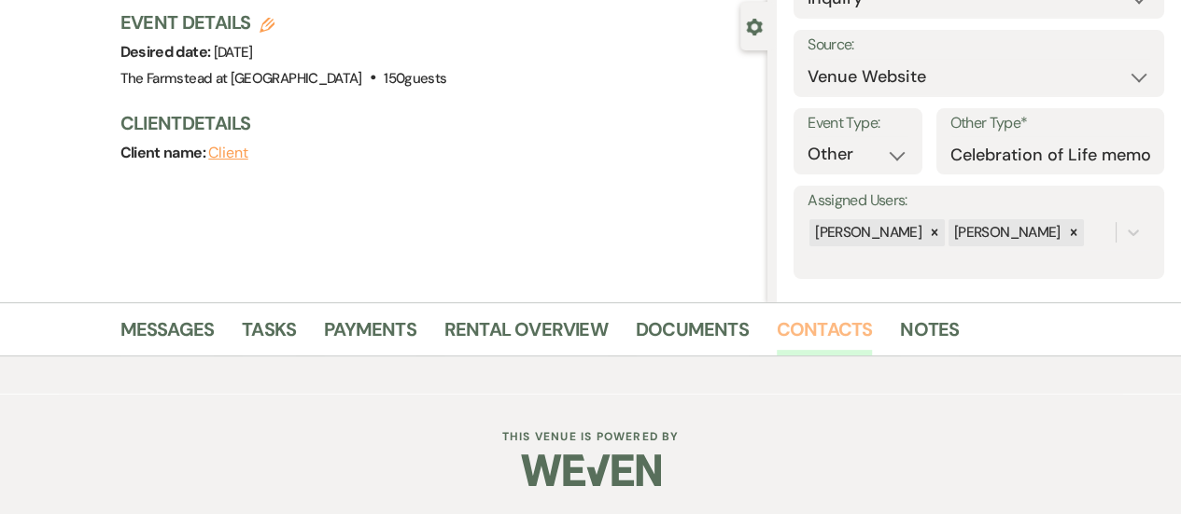
scroll to position [383, 0]
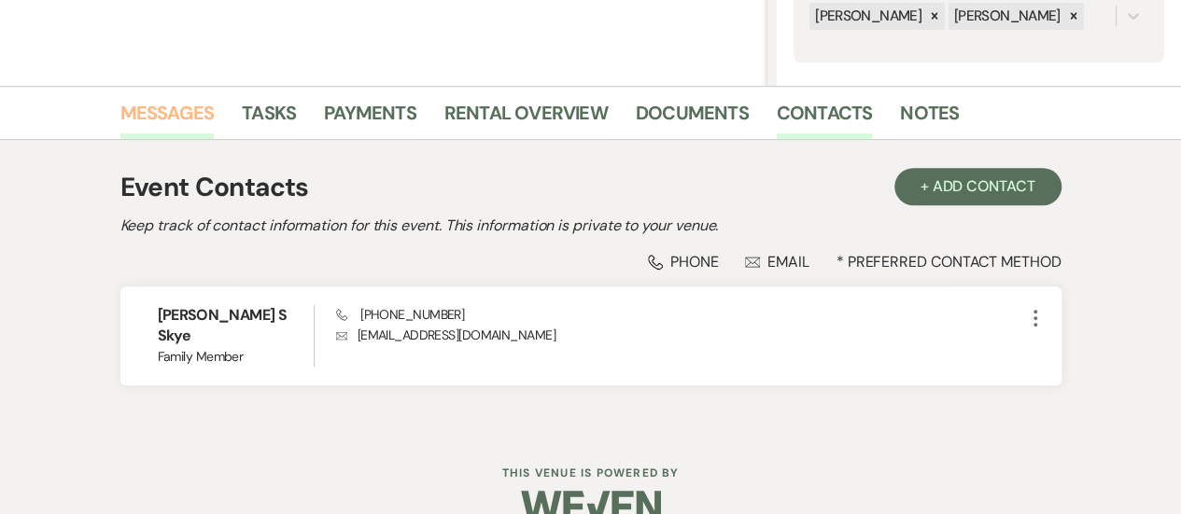
click at [159, 122] on link "Messages" at bounding box center [167, 118] width 94 height 41
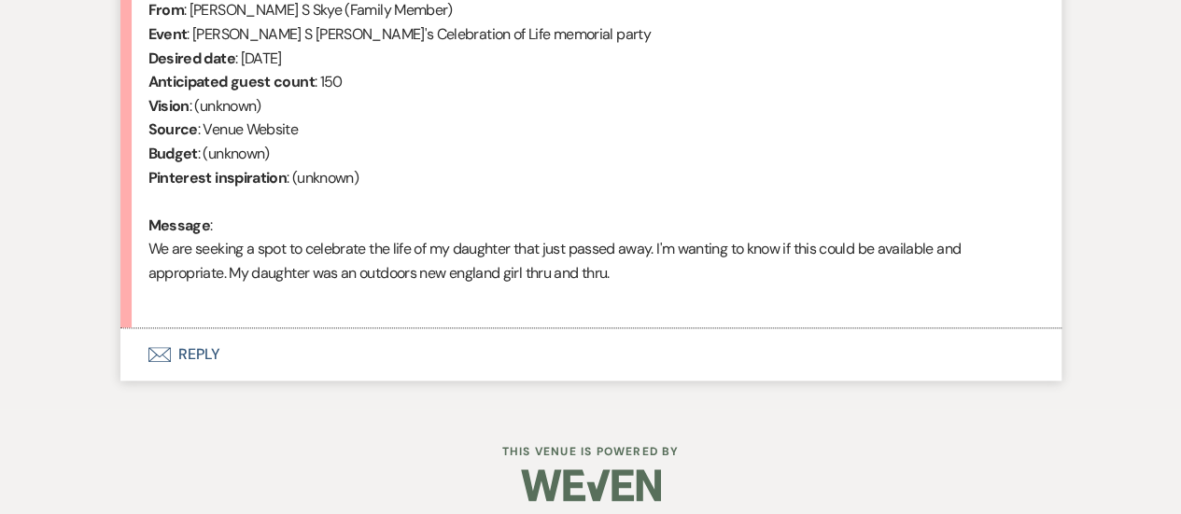
scroll to position [771, 0]
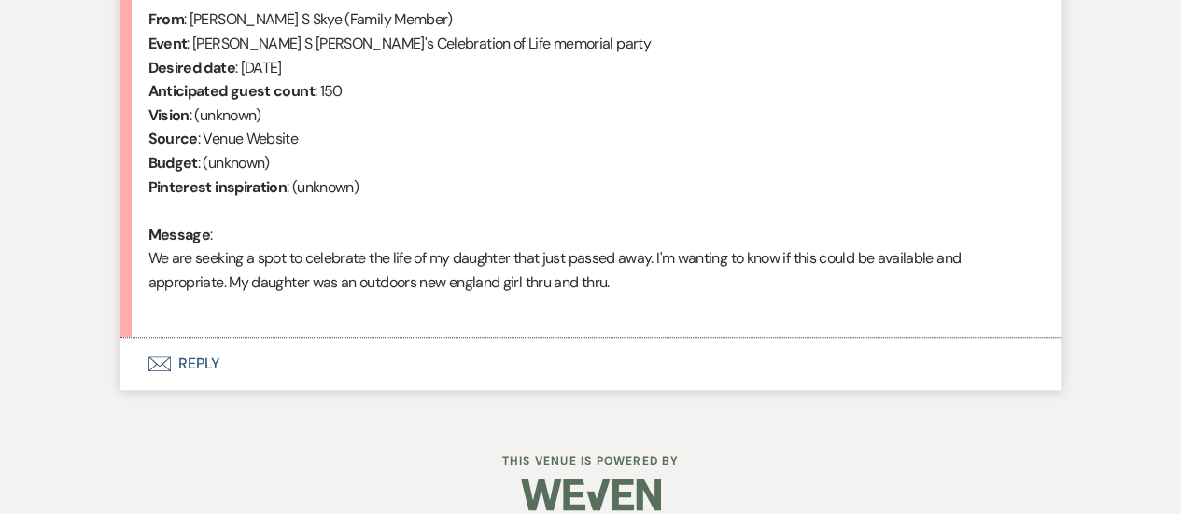
click at [192, 357] on button "Envelope Reply" at bounding box center [590, 364] width 941 height 52
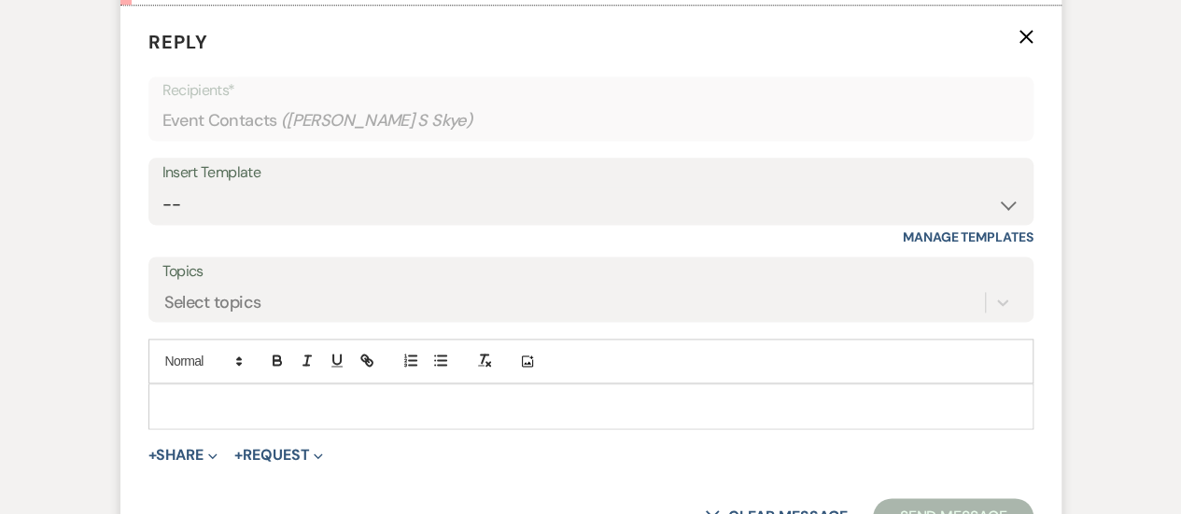
scroll to position [1126, 0]
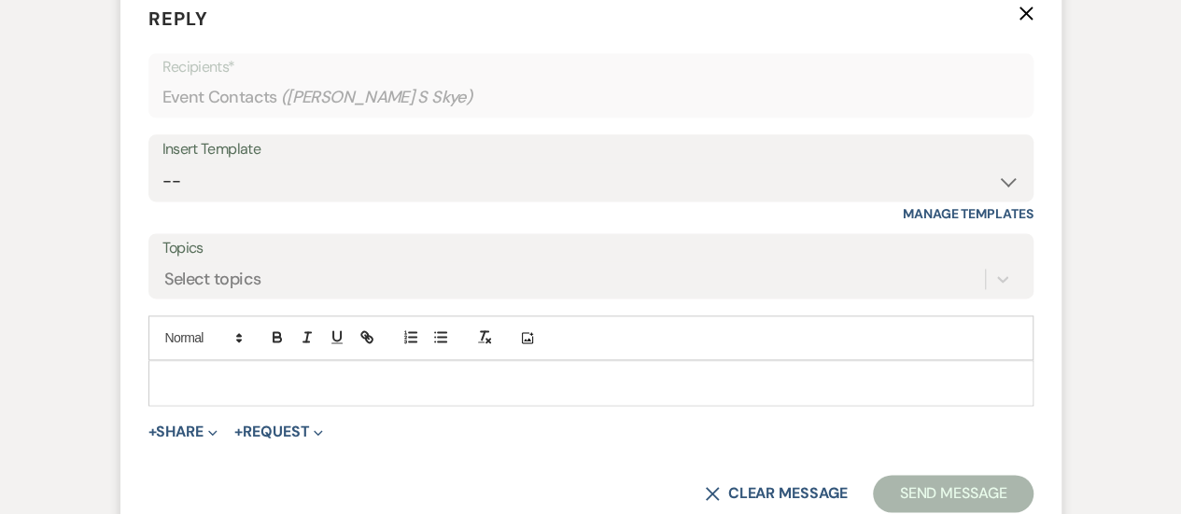
click at [215, 361] on div at bounding box center [590, 382] width 883 height 43
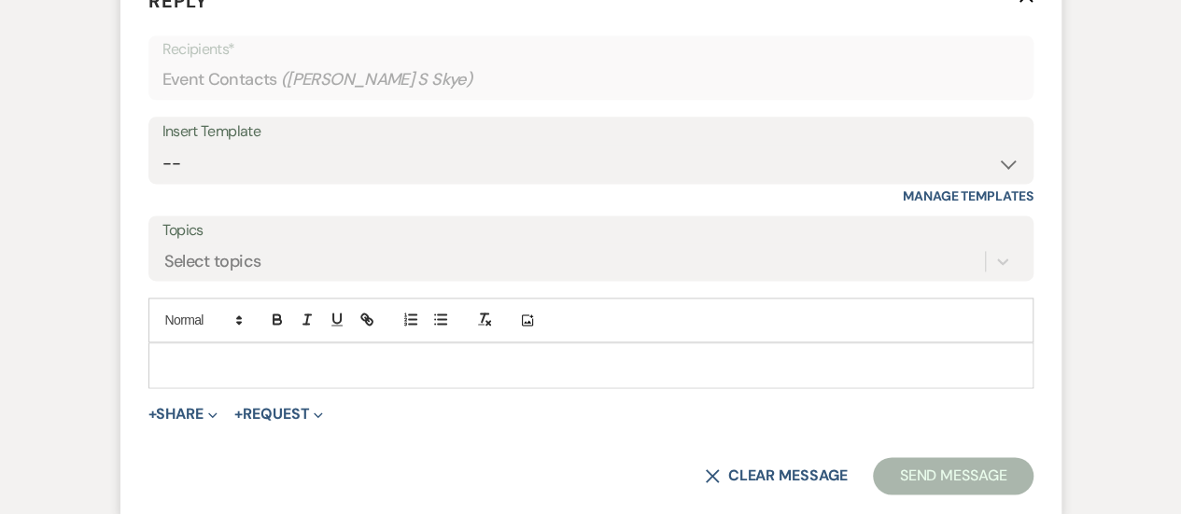
scroll to position [1172, 0]
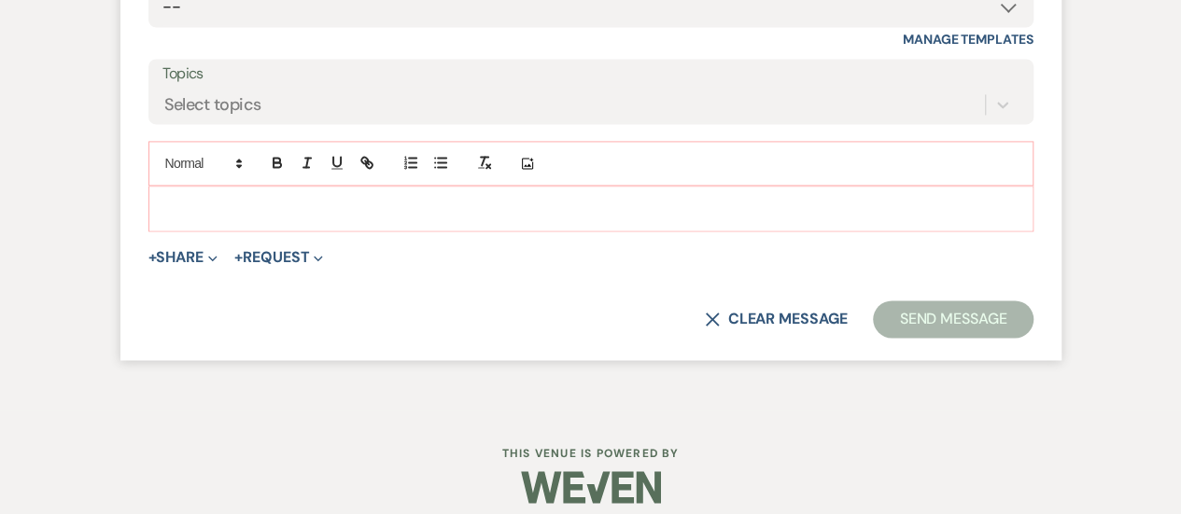
scroll to position [1315, 0]
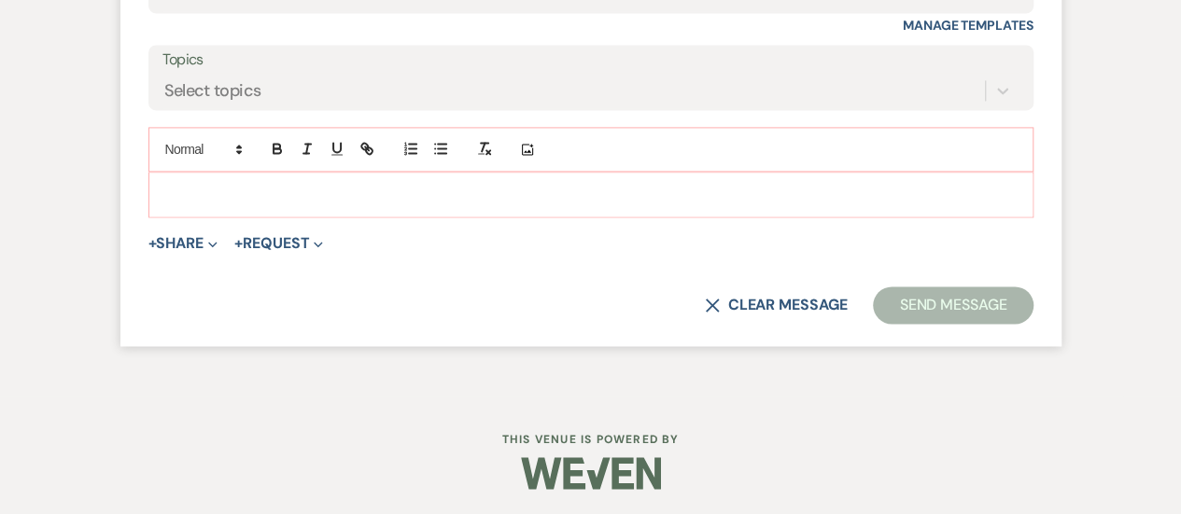
click at [218, 189] on p at bounding box center [590, 194] width 855 height 21
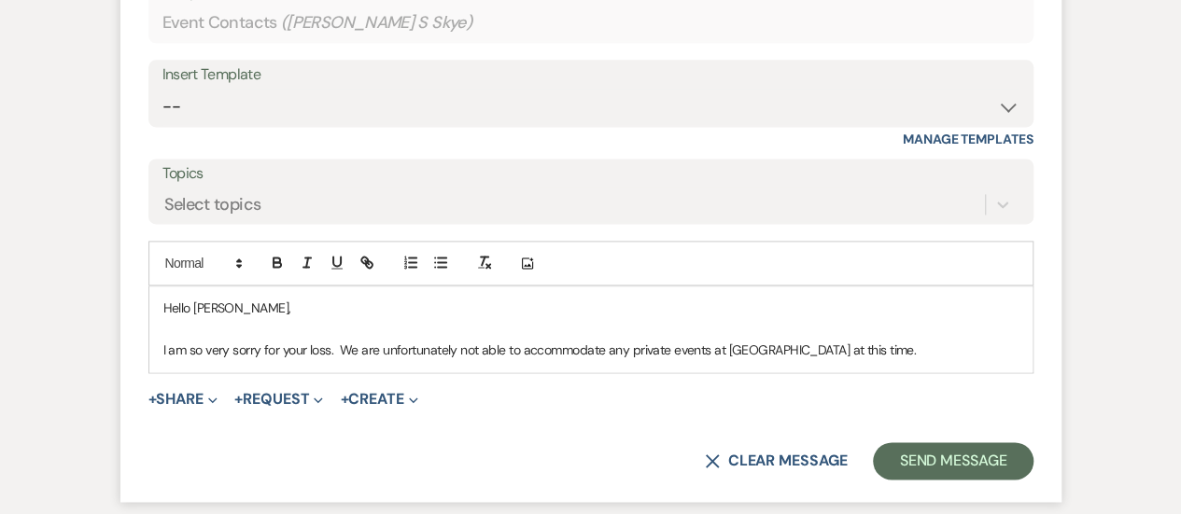
scroll to position [1223, 0]
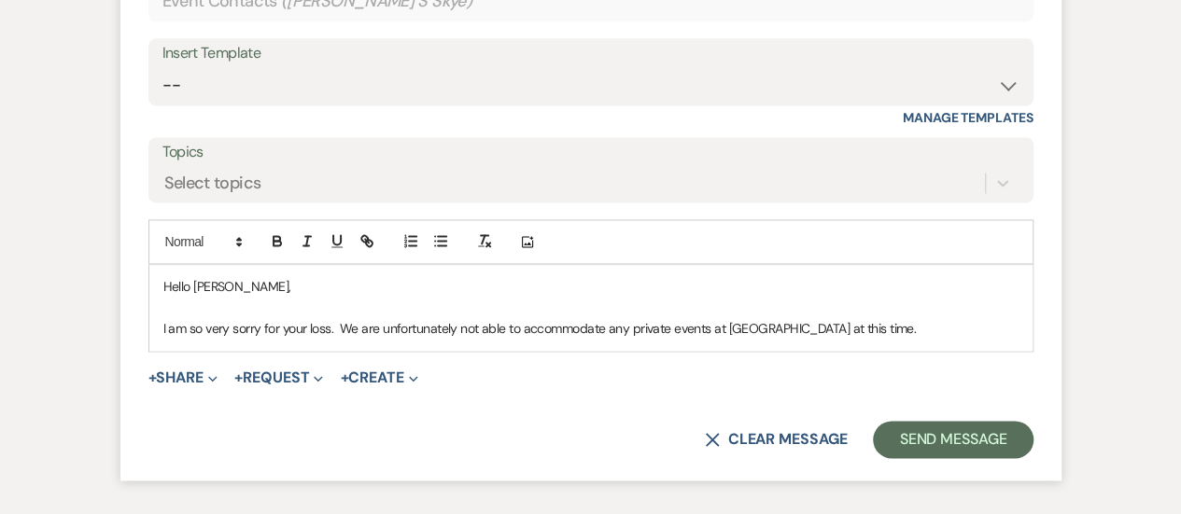
click at [893, 329] on p "I am so very sorry for your loss. We are unfortunately not able to accommodate …" at bounding box center [590, 328] width 855 height 21
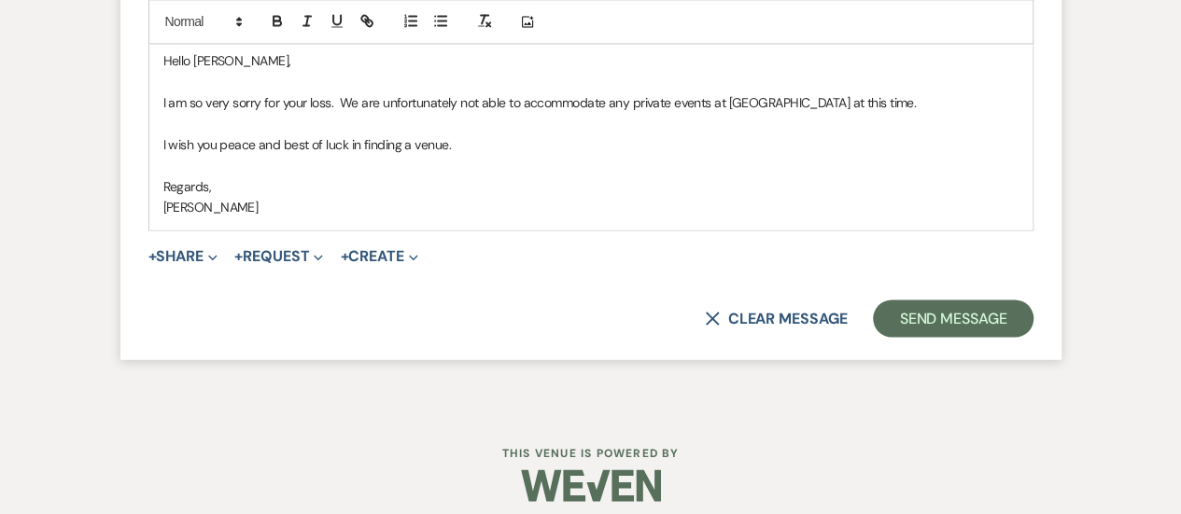
scroll to position [1462, 0]
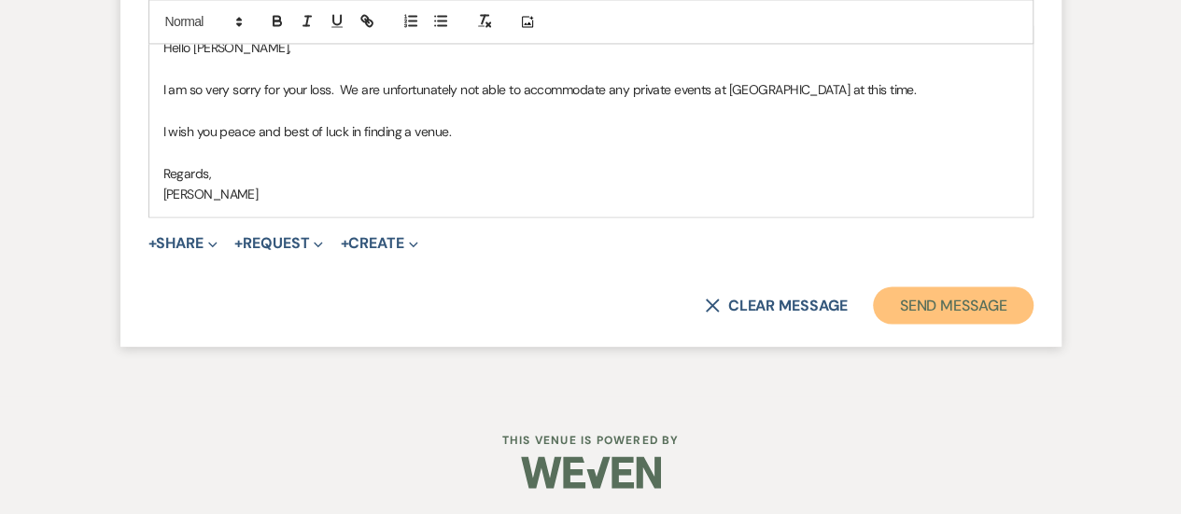
click at [940, 303] on button "Send Message" at bounding box center [953, 305] width 160 height 37
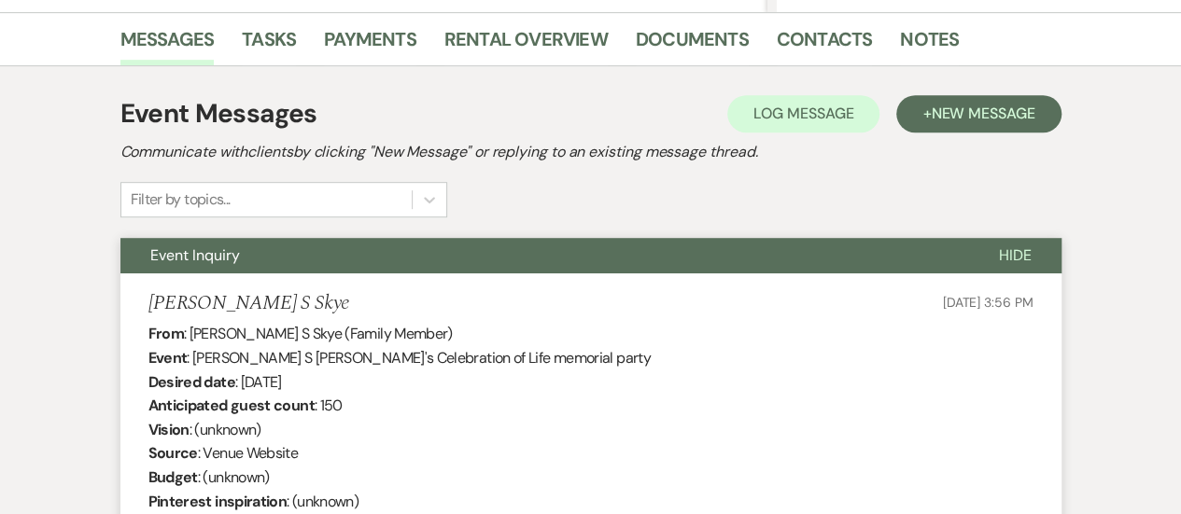
scroll to position [0, 0]
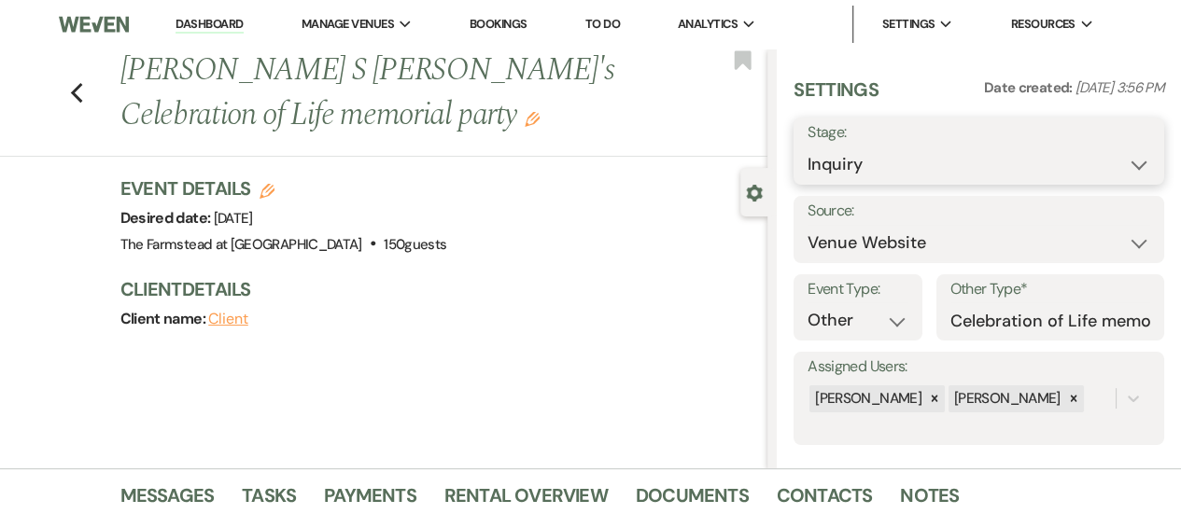
click at [1112, 150] on select "Inquiry Follow Up Tour Requested Tour Confirmed Toured Proposal Sent Booked Lost" at bounding box center [978, 165] width 343 height 36
select select "8"
click at [807, 147] on select "Inquiry Follow Up Tour Requested Tour Confirmed Toured Proposal Sent Booked Lost" at bounding box center [978, 165] width 343 height 36
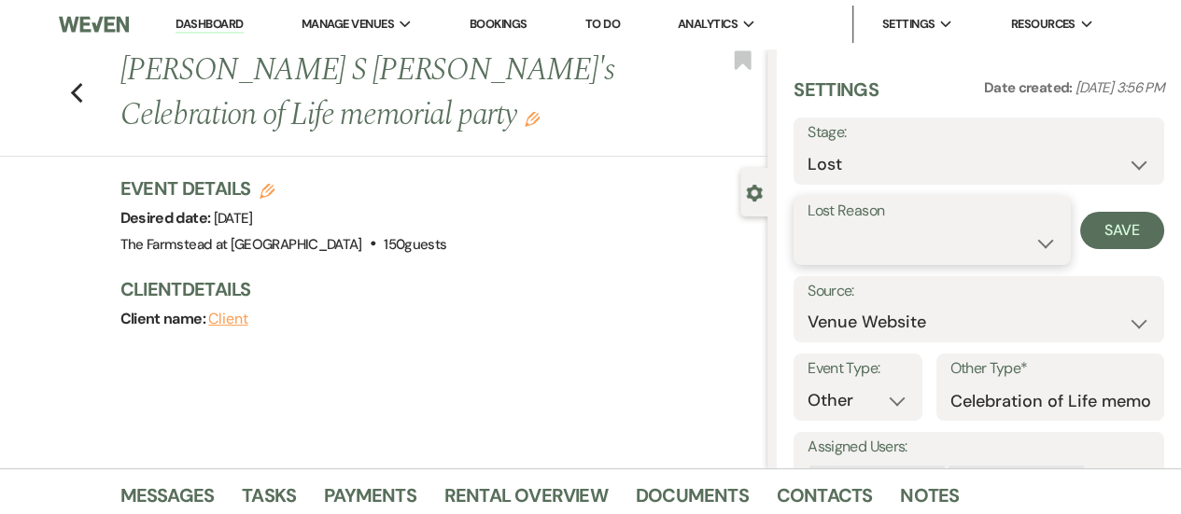
click at [958, 252] on select "Booked Elsewhere Budget Date Unavailable No Response Not a Good Match Capacity …" at bounding box center [931, 243] width 249 height 36
select select "10"
click at [807, 225] on select "Booked Elsewhere Budget Date Unavailable No Response Not a Good Match Capacity …" at bounding box center [931, 243] width 249 height 36
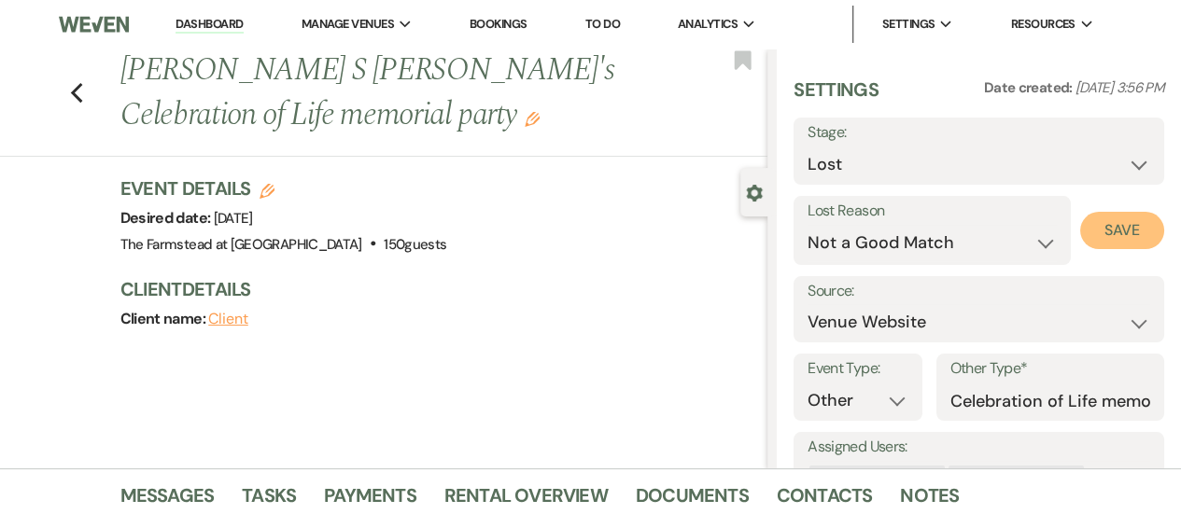
click at [1095, 224] on button "Save" at bounding box center [1122, 230] width 84 height 37
click at [215, 12] on li "Dashboard" at bounding box center [209, 24] width 86 height 37
click at [212, 19] on link "Dashboard" at bounding box center [208, 25] width 67 height 18
select select "8"
select select "10"
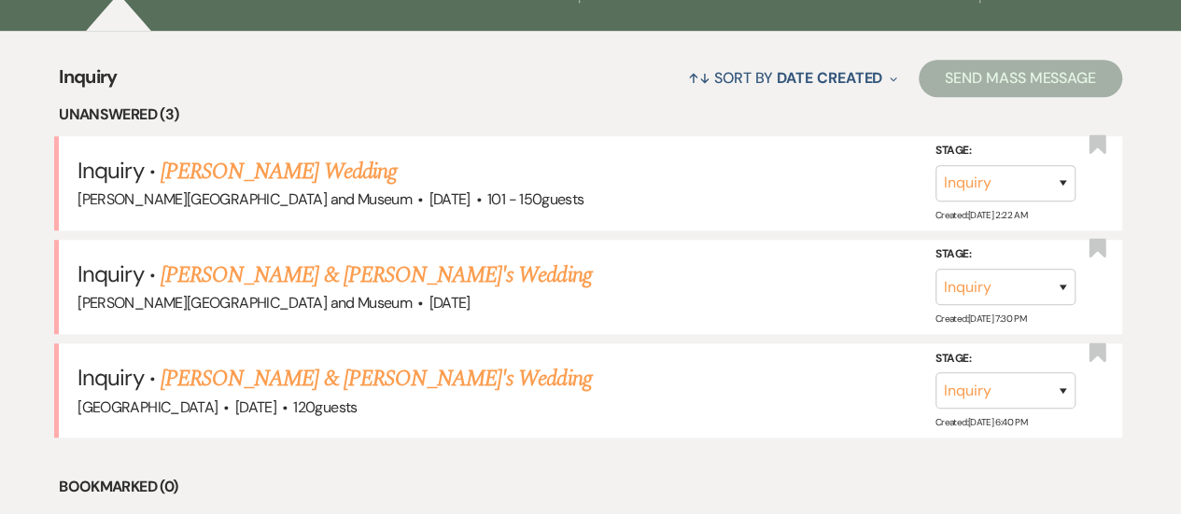
scroll to position [715, 0]
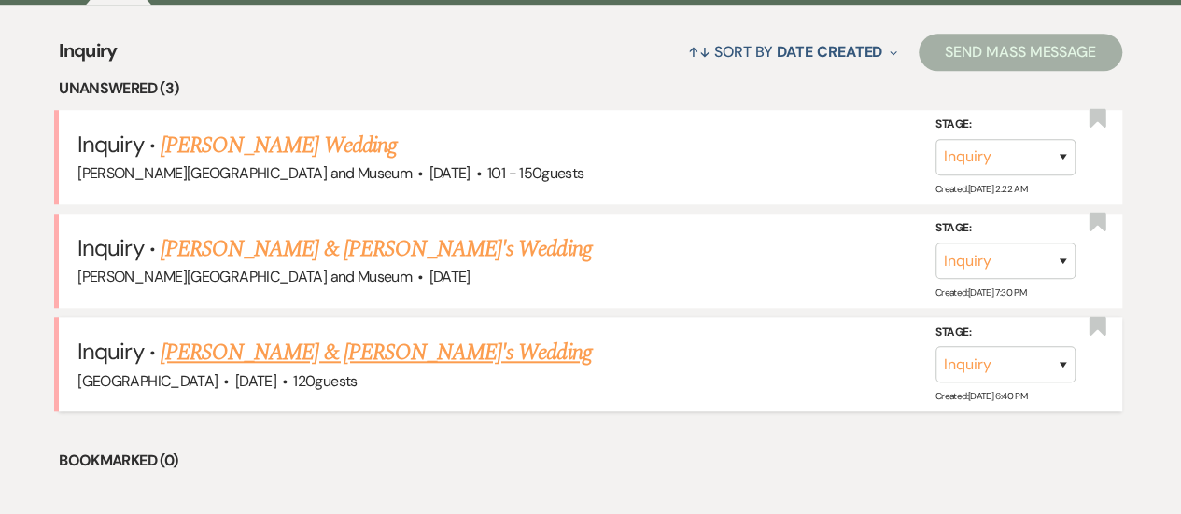
click at [351, 351] on link "Carolyn Lovvoll & Tom's Wedding" at bounding box center [376, 353] width 431 height 34
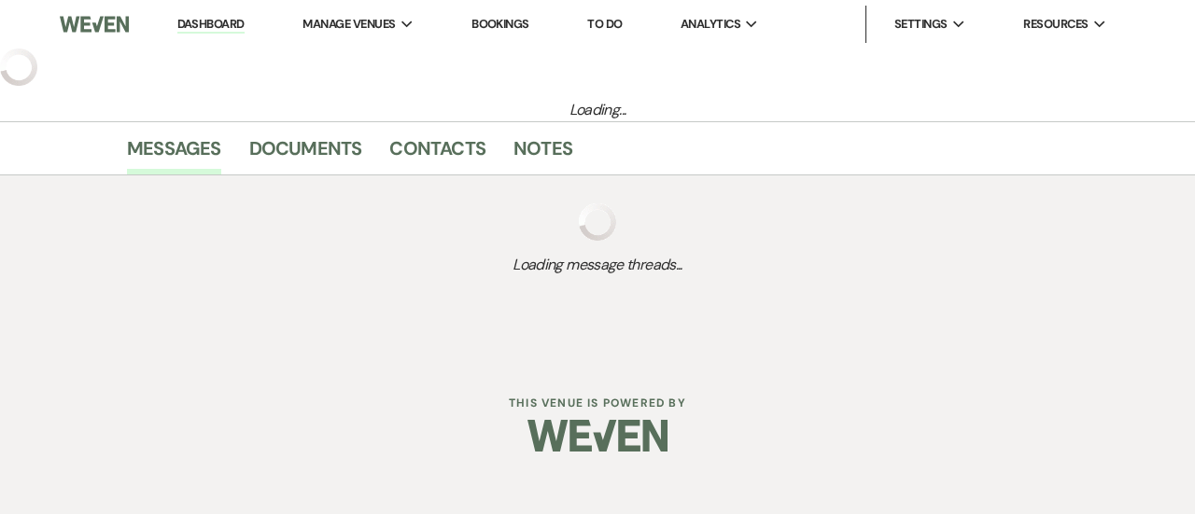
select select "5"
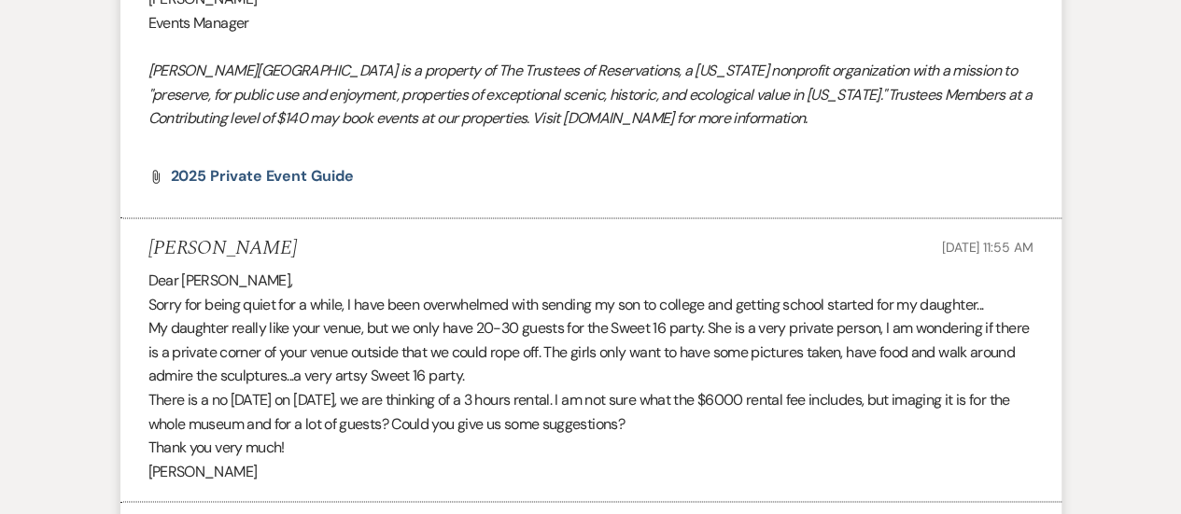
scroll to position [1516, 0]
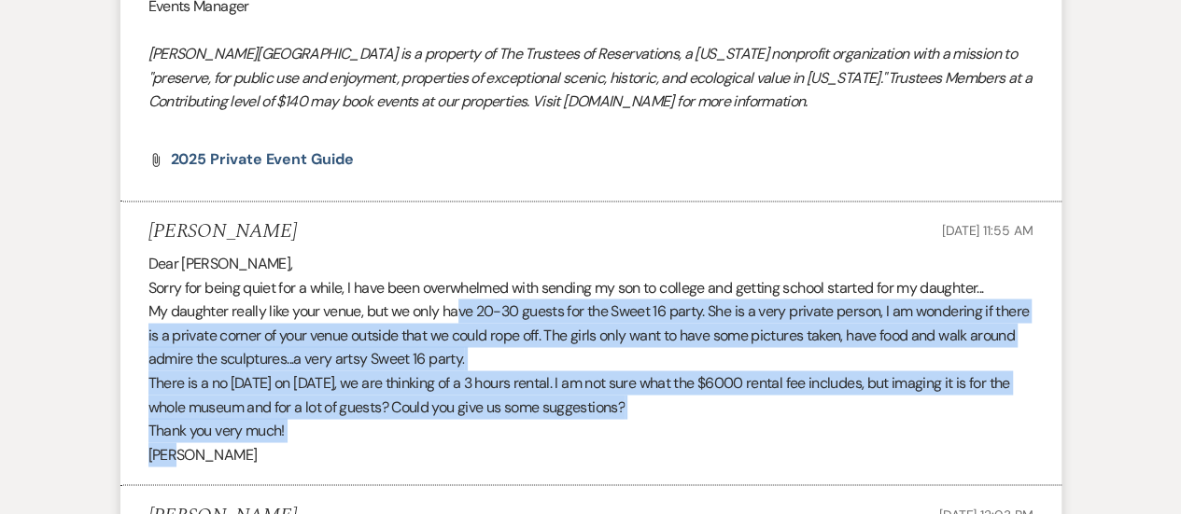
drag, startPoint x: 463, startPoint y: 313, endPoint x: 567, endPoint y: 451, distance: 173.2
click at [567, 451] on div "Dear Tori, Sorry for being quiet for a while, I have been overwhelmed with send…" at bounding box center [590, 358] width 885 height 215
click at [470, 392] on div "Dear Tori, Sorry for being quiet for a while, I have been overwhelmed with send…" at bounding box center [590, 358] width 885 height 215
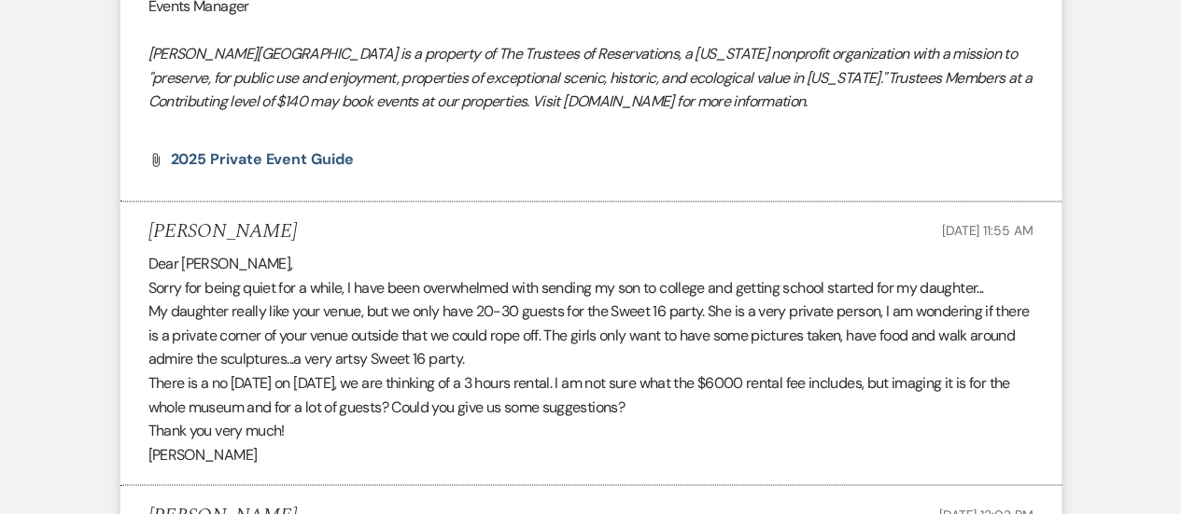
click at [511, 374] on div "Dear Tori, Sorry for being quiet for a while, I have been overwhelmed with send…" at bounding box center [590, 358] width 885 height 215
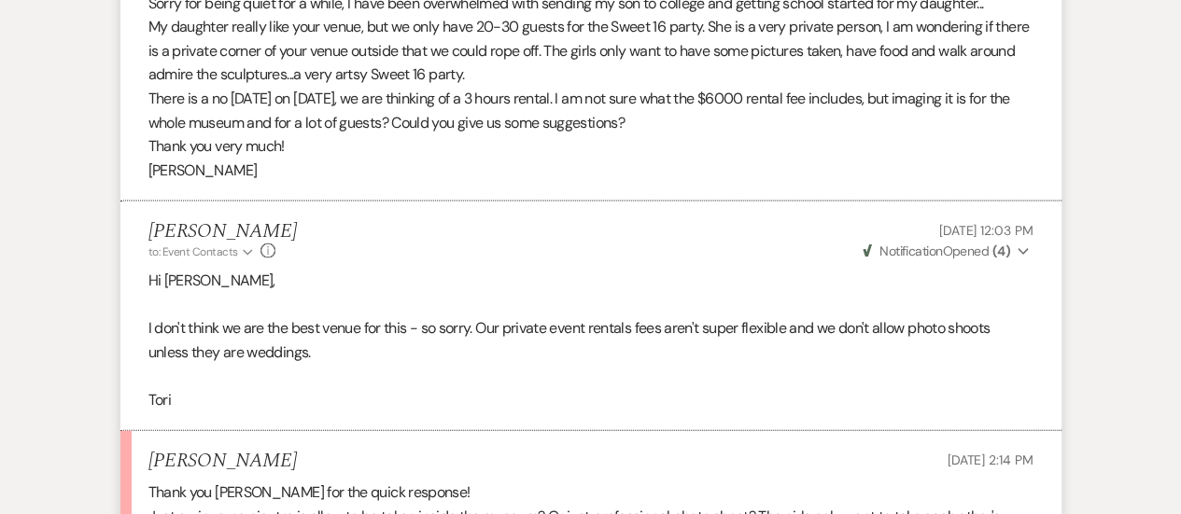
scroll to position [1740, 0]
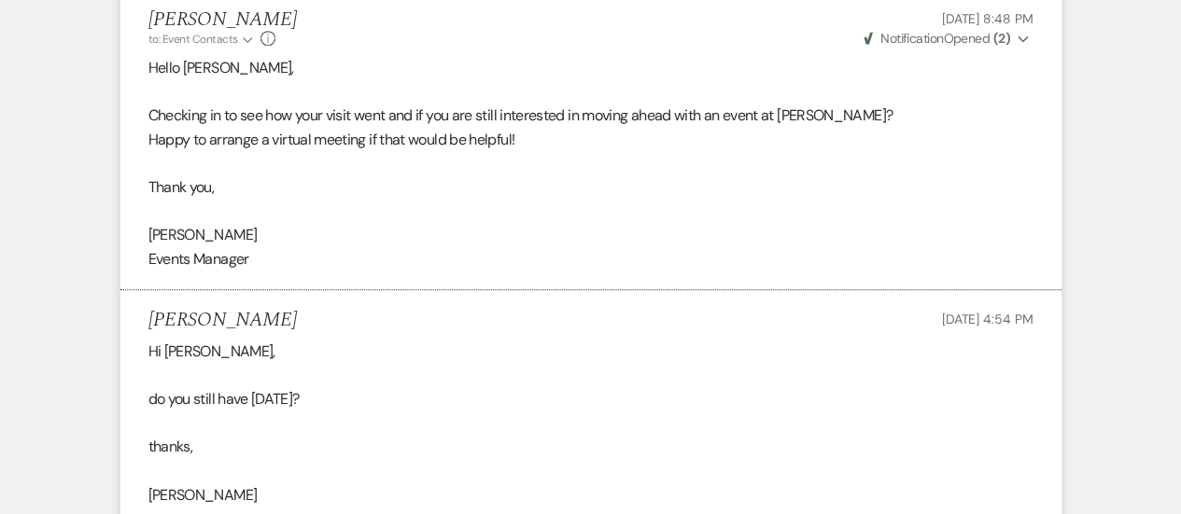
scroll to position [4948, 0]
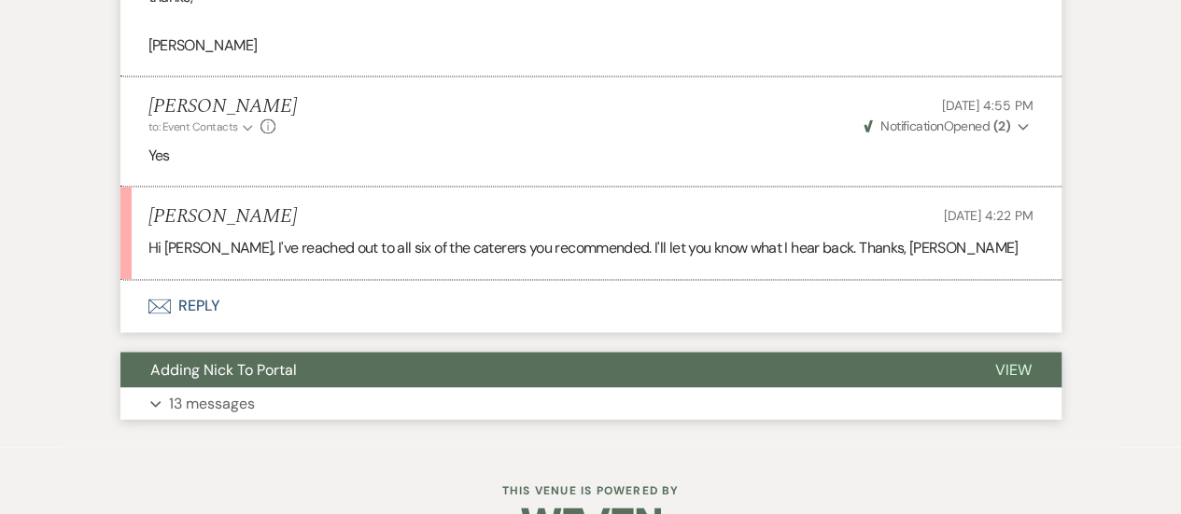
click at [485, 387] on button "Expand 13 messages" at bounding box center [590, 403] width 941 height 32
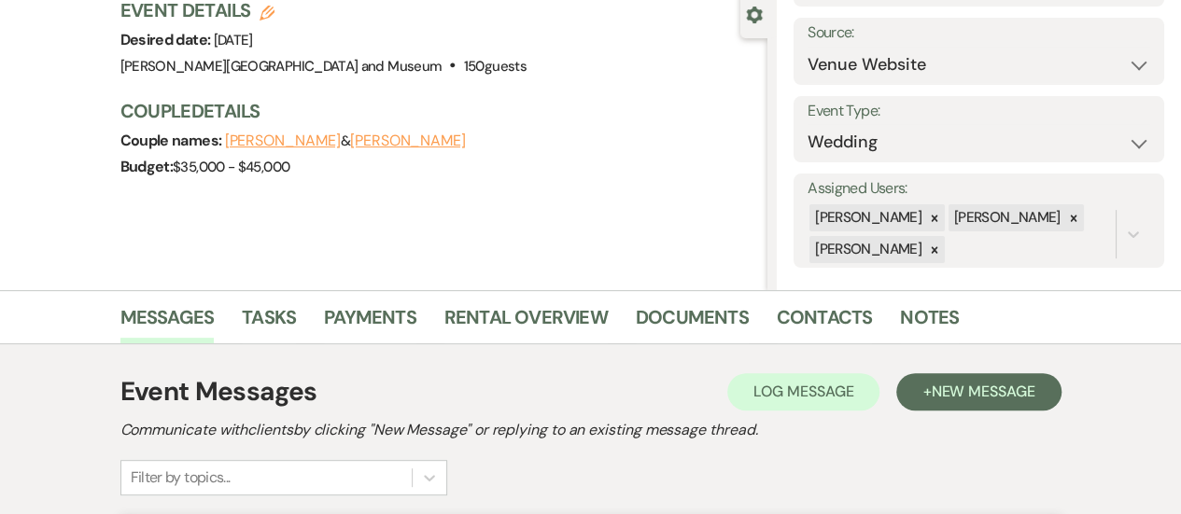
scroll to position [0, 0]
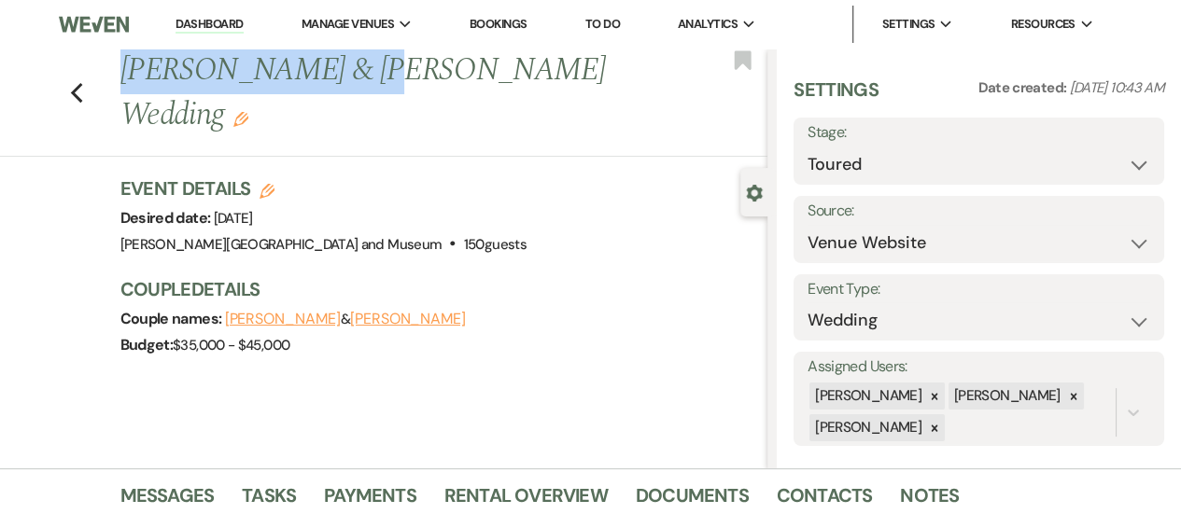
drag, startPoint x: 130, startPoint y: 68, endPoint x: 357, endPoint y: 79, distance: 228.0
click at [357, 79] on h1 "[PERSON_NAME] & [PERSON_NAME] Wedding Edit" at bounding box center [375, 93] width 511 height 89
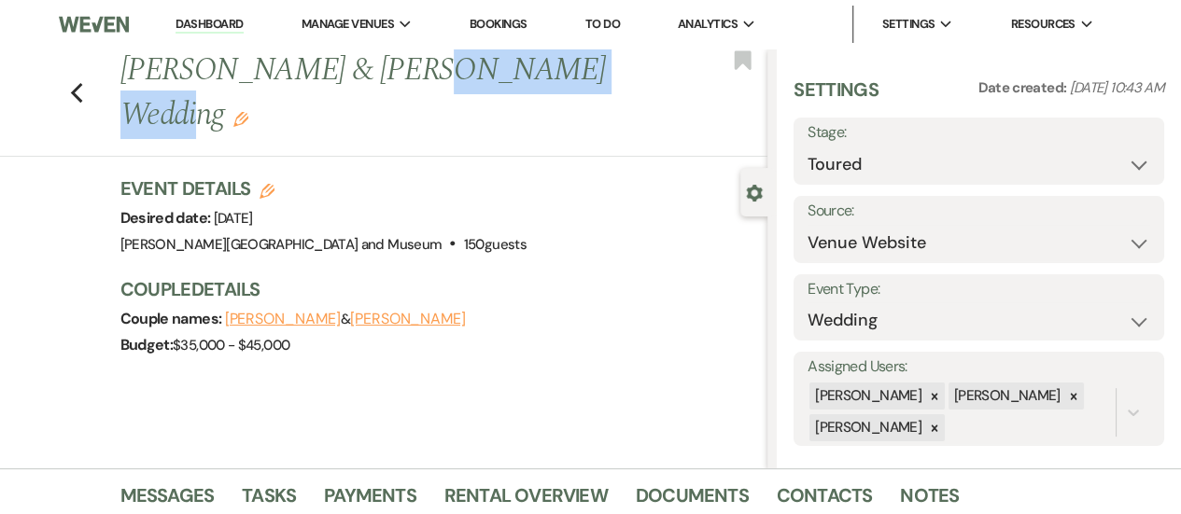
drag, startPoint x: 401, startPoint y: 71, endPoint x: 567, endPoint y: 63, distance: 166.3
click at [567, 63] on h1 "[PERSON_NAME] & [PERSON_NAME] Wedding Edit" at bounding box center [375, 93] width 511 height 89
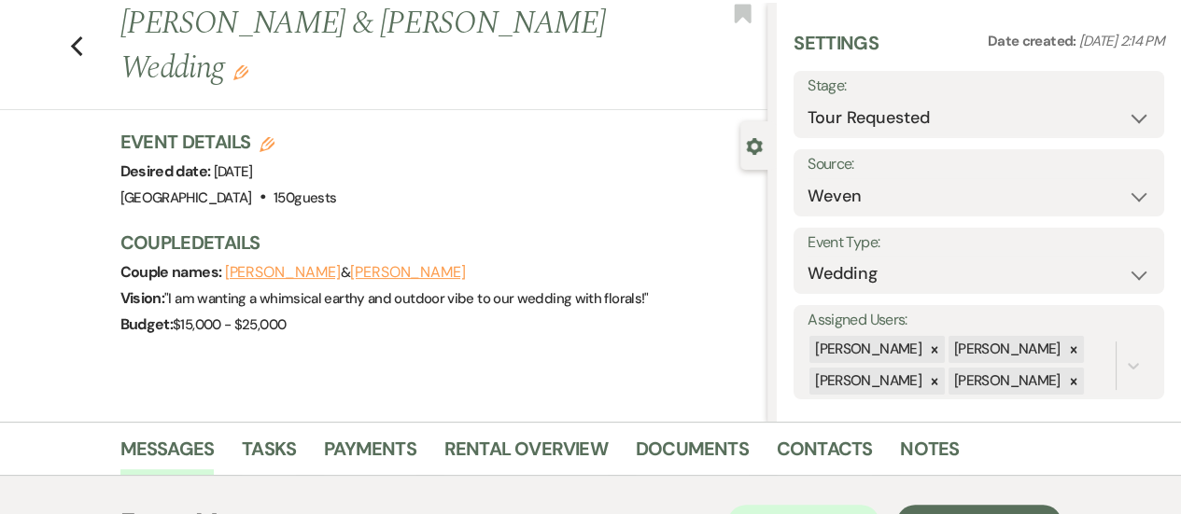
scroll to position [30, 0]
